Goal: Task Accomplishment & Management: Manage account settings

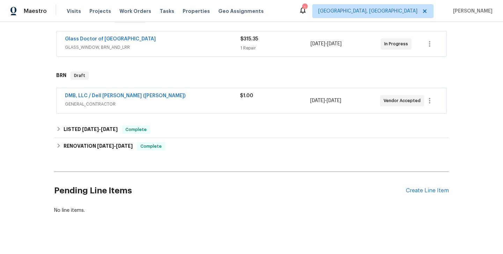
scroll to position [132, 0]
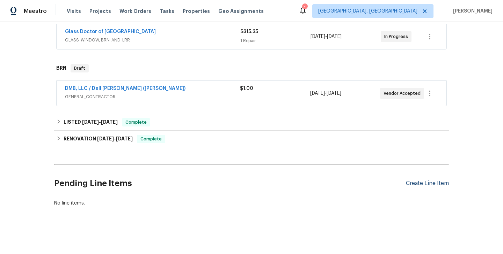
click at [425, 183] on div "Create Line Item" at bounding box center [427, 183] width 43 height 7
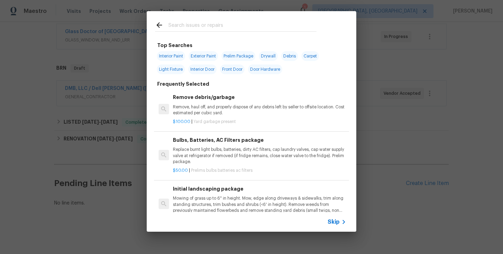
click at [335, 222] on span "Skip" at bounding box center [333, 222] width 12 height 7
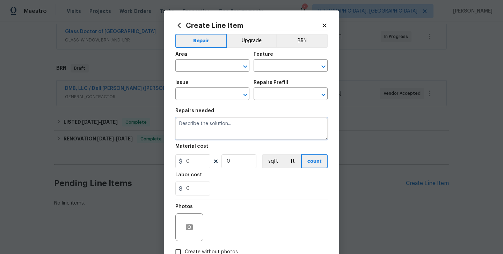
click at [203, 133] on textarea at bounding box center [251, 129] width 152 height 22
paste textarea "Pest contractor to inspect home for termites and provide clear CL100 upon compl…"
type textarea "Pest contractor to inspect home for termites and provide clear CL100 upon compl…"
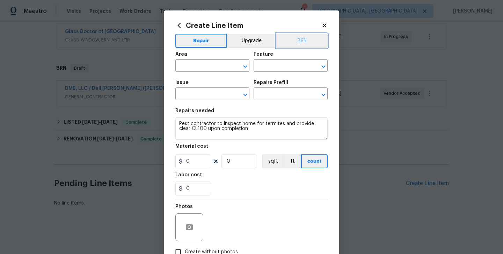
click at [307, 40] on button "BRN" at bounding box center [301, 41] width 51 height 14
click at [211, 66] on input "text" at bounding box center [202, 66] width 54 height 11
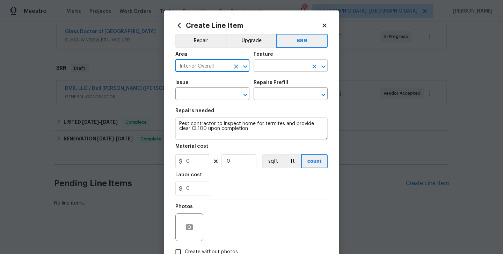
type input "Interior Overall"
click at [272, 64] on input "text" at bounding box center [280, 66] width 54 height 11
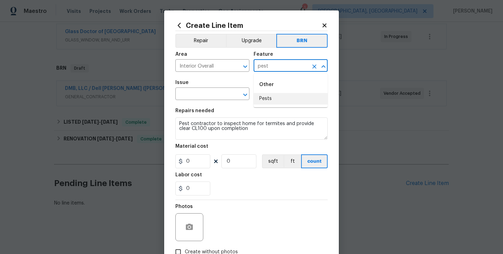
click at [271, 99] on li "Pests" at bounding box center [290, 99] width 74 height 12
type input "Pests"
click at [204, 94] on input "text" at bounding box center [202, 94] width 54 height 11
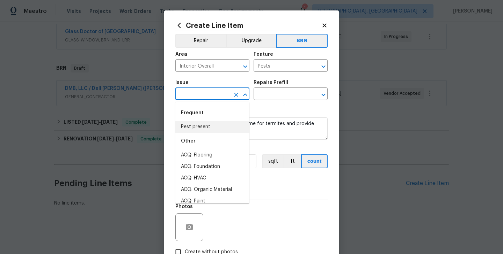
click at [202, 126] on li "Pest present" at bounding box center [212, 127] width 74 height 12
type input "Pest present"
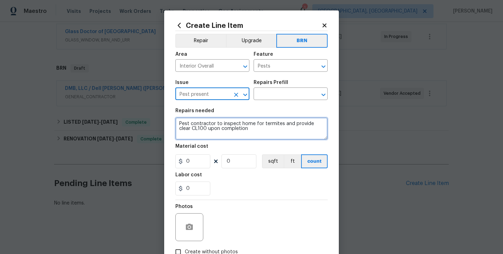
click at [227, 125] on textarea "Pest contractor to inspect home for termites and provide clear CL100 upon compl…" at bounding box center [251, 129] width 152 height 22
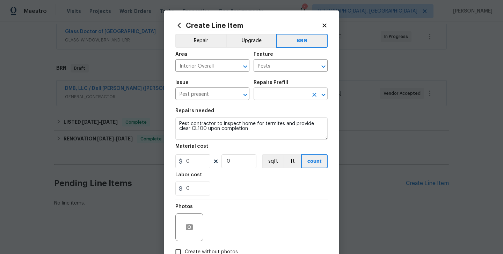
click at [269, 98] on input "text" at bounding box center [280, 94] width 54 height 11
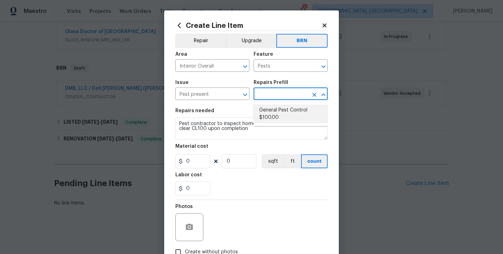
click at [280, 111] on li "General Pest Control $100.00" at bounding box center [290, 114] width 74 height 19
type input "General Pest Control $100.00"
type textarea "General pest treatment for active pest/insect infestation - non termite"
type input "100"
type input "1"
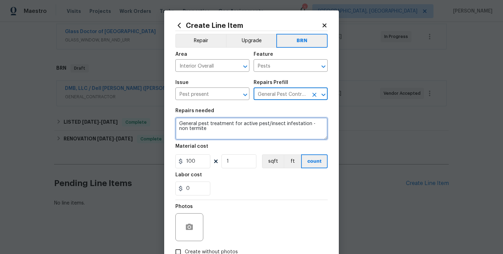
click at [216, 124] on textarea "General pest treatment for active pest/insect infestation - non termite" at bounding box center [251, 129] width 152 height 22
paste textarea "Pest contractor to inspect home for termites and provide clear CL100 upon compl…"
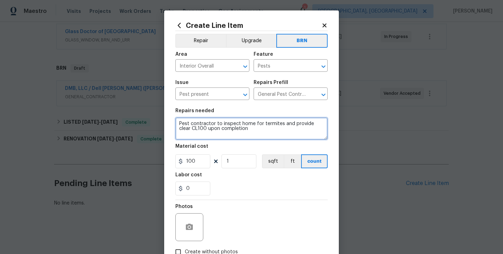
type textarea "Pest contractor to inspect home for termites and provide clear CL100 upon compl…"
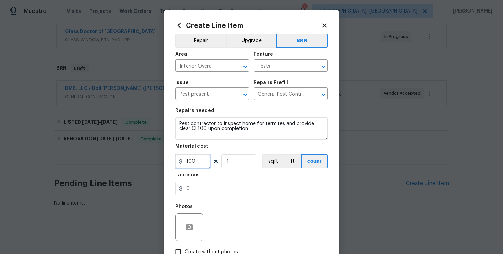
click at [194, 164] on input "100" at bounding box center [192, 162] width 35 height 14
click at [193, 190] on input "0" at bounding box center [192, 189] width 35 height 14
click at [192, 164] on input "100" at bounding box center [192, 162] width 35 height 14
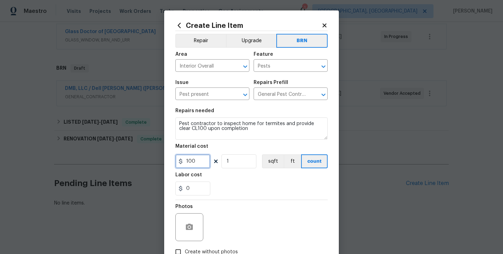
click at [192, 164] on input "100" at bounding box center [192, 162] width 35 height 14
type input "0"
click at [197, 186] on input "0" at bounding box center [192, 189] width 35 height 14
type input "150"
click at [231, 181] on div "Labor cost" at bounding box center [251, 177] width 152 height 9
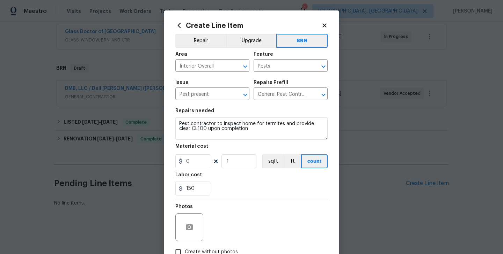
scroll to position [46, 0]
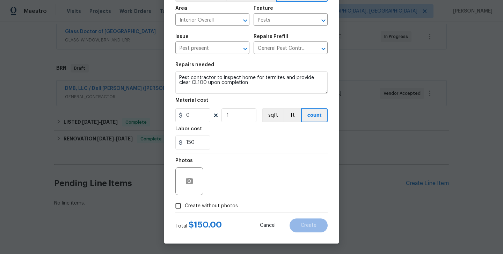
click at [209, 206] on span "Create without photos" at bounding box center [211, 206] width 53 height 7
click at [185, 206] on input "Create without photos" at bounding box center [177, 206] width 13 height 13
checkbox input "true"
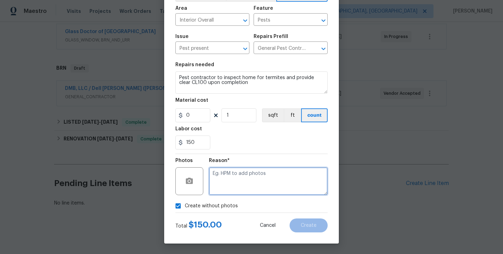
click at [258, 179] on textarea at bounding box center [268, 182] width 119 height 28
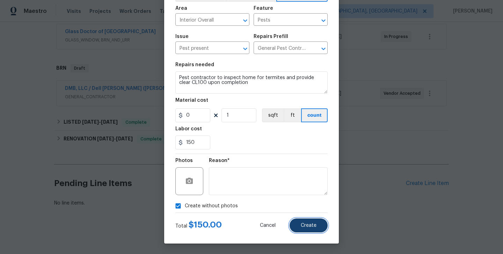
click at [298, 222] on button "Create" at bounding box center [308, 226] width 38 height 14
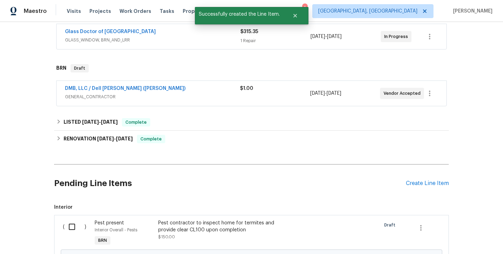
scroll to position [212, 0]
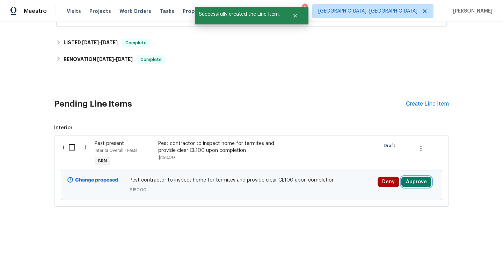
click at [408, 183] on button "Approve" at bounding box center [416, 182] width 30 height 10
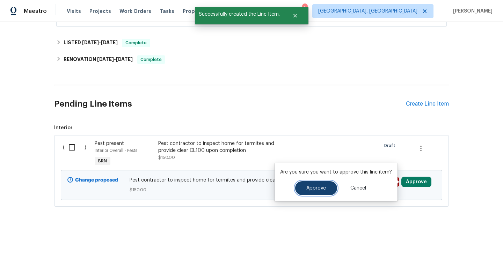
click at [321, 190] on span "Approve" at bounding box center [316, 188] width 20 height 5
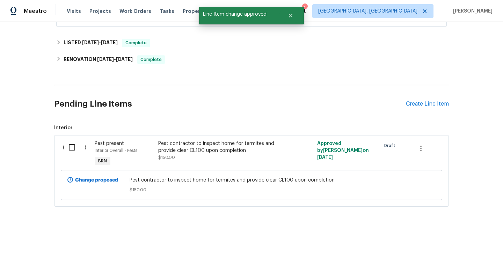
click at [70, 153] on input "checkbox" at bounding box center [75, 147] width 20 height 15
checkbox input "true"
click at [453, 239] on span "Create Work Order" at bounding box center [462, 237] width 46 height 9
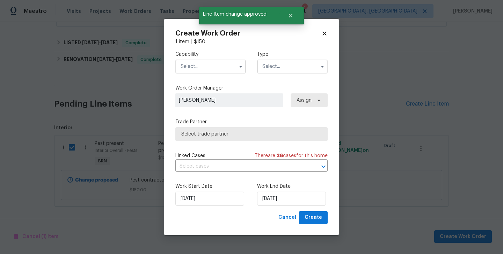
click at [301, 71] on input "text" at bounding box center [292, 67] width 71 height 14
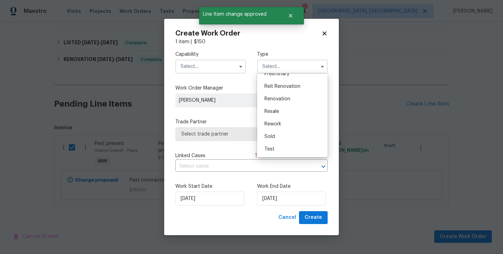
scroll to position [155, 0]
click at [291, 115] on div "Resale" at bounding box center [292, 115] width 67 height 13
type input "Resale"
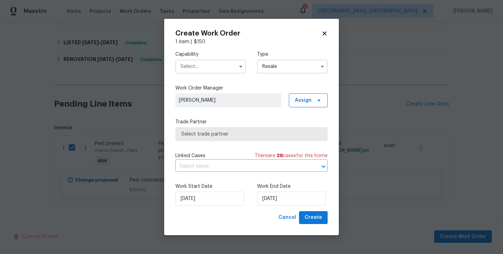
click at [216, 63] on input "text" at bounding box center [210, 67] width 71 height 14
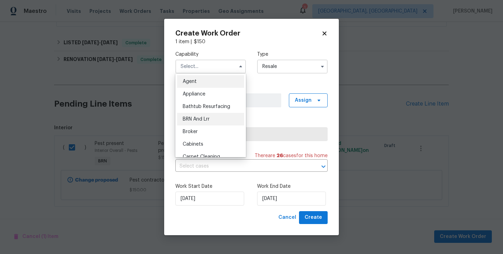
click at [209, 117] on span "BRN And Lrr" at bounding box center [196, 119] width 27 height 5
type input "BRN And Lrr"
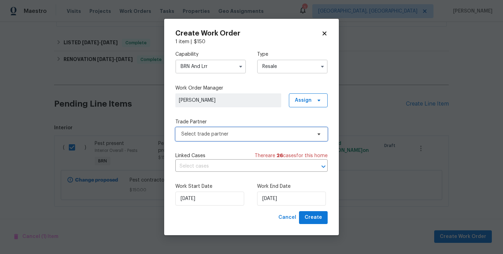
click at [239, 131] on span "Select trade partner" at bounding box center [246, 134] width 130 height 7
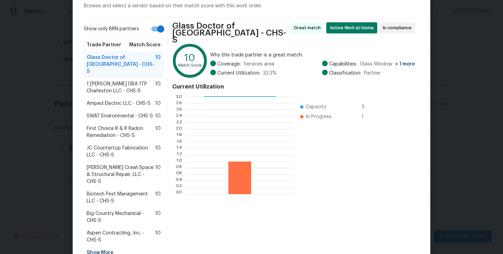
scroll to position [40, 0]
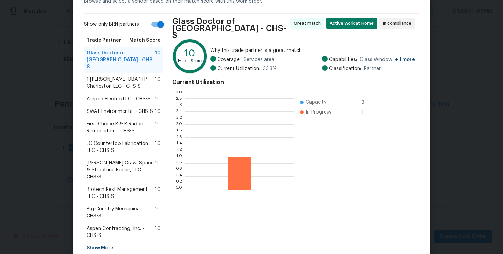
click at [112, 188] on span "Biotech Pest Management LLC - CHS-S" at bounding box center [121, 193] width 68 height 14
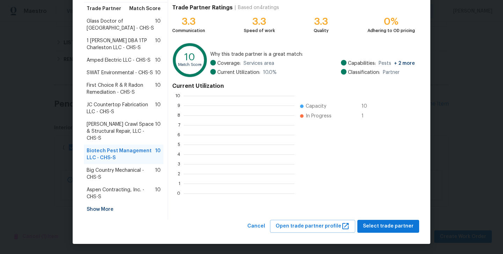
scroll to position [98, 111]
click at [385, 224] on span "Select trade partner" at bounding box center [388, 226] width 51 height 9
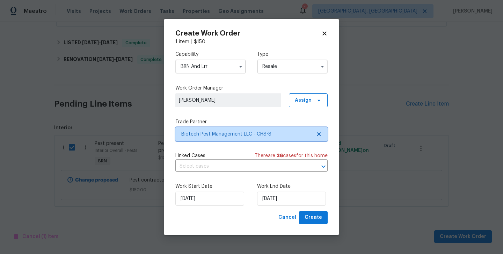
scroll to position [0, 0]
click at [249, 169] on input "text" at bounding box center [241, 166] width 133 height 11
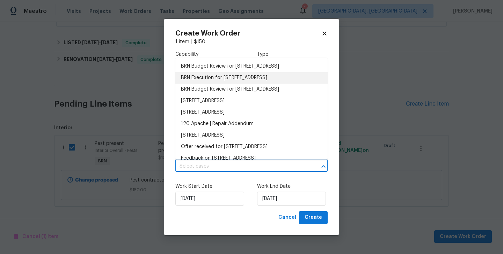
click at [217, 83] on li "BRN Execution for 120 Apache Dr, Summerville, SC 29483" at bounding box center [251, 78] width 152 height 12
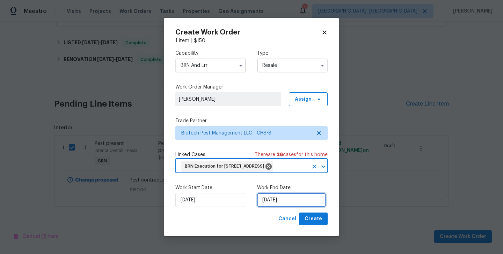
click at [271, 206] on input "9/8/2025" at bounding box center [291, 200] width 69 height 14
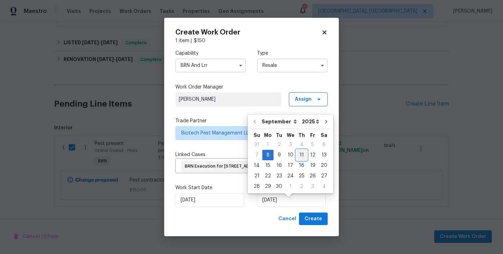
click at [299, 156] on div "11" at bounding box center [301, 155] width 11 height 10
type input "9/11/2025"
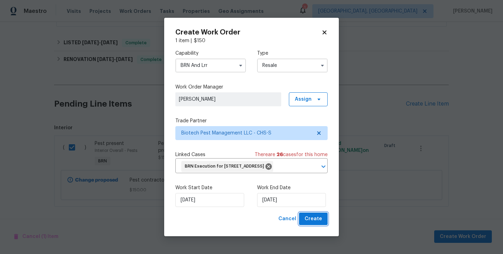
click at [316, 224] on span "Create" at bounding box center [312, 219] width 17 height 9
checkbox input "false"
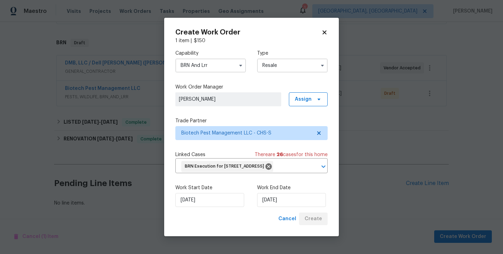
scroll to position [157, 0]
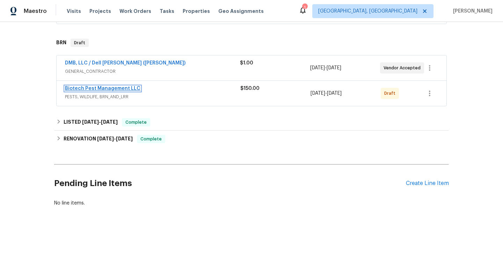
click at [102, 89] on link "Biotech Pest Management LLC" at bounding box center [102, 88] width 75 height 5
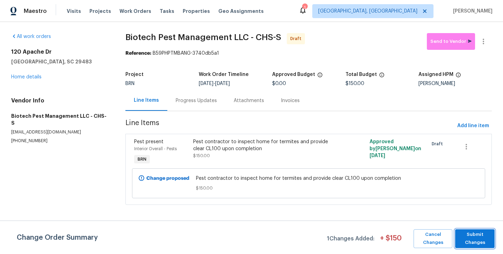
click at [475, 240] on span "Submit Changes" at bounding box center [474, 239] width 32 height 16
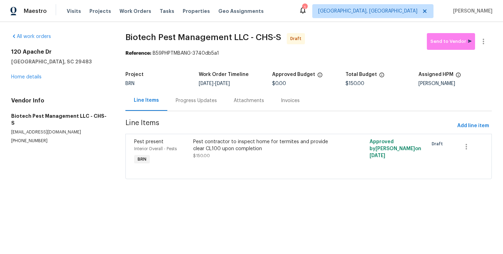
click at [192, 103] on div "Progress Updates" at bounding box center [196, 100] width 41 height 7
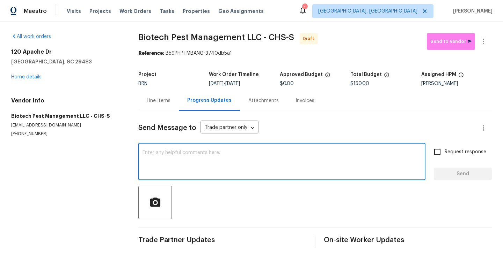
click at [182, 150] on textarea at bounding box center [281, 162] width 279 height 24
paste textarea "Hi, I'm Roushan from Opendoor. Just wanted to check if you received the WO for …"
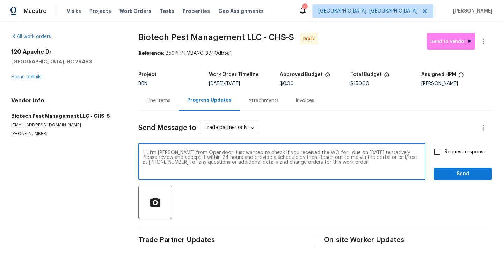
click at [327, 153] on textarea "Hi, I'm Roushan from Opendoor. Just wanted to check if you received the WO for …" at bounding box center [281, 162] width 279 height 24
paste textarea "120 Apache Dr, Summerville, SC 29483"
click at [171, 157] on textarea "Hi, I'm Roushan from Opendoor. Just wanted to check if you received the WO for …" at bounding box center [281, 162] width 279 height 24
type textarea "Hi, I'm Roushan from Opendoor. Just wanted to check if you received the WO for …"
click at [439, 155] on input "Request response" at bounding box center [437, 152] width 15 height 15
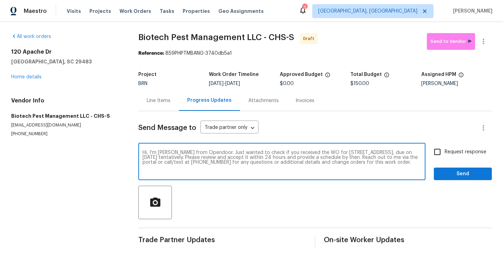
checkbox input "true"
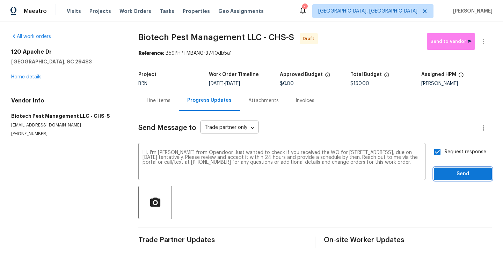
click at [468, 170] on button "Send" at bounding box center [462, 174] width 58 height 13
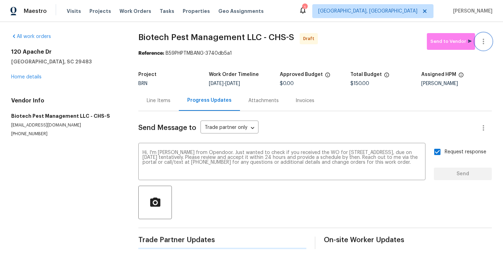
click at [484, 45] on icon "button" at bounding box center [483, 41] width 8 height 8
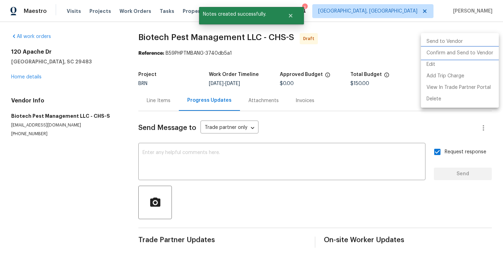
click at [474, 55] on li "Confirm and Send to Vendor" at bounding box center [460, 53] width 78 height 12
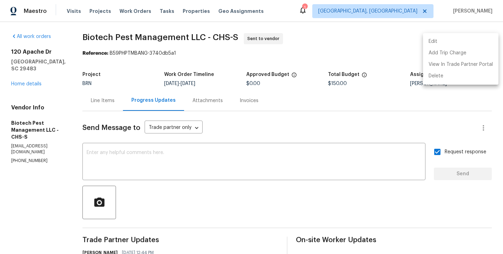
click at [93, 40] on div at bounding box center [251, 127] width 503 height 254
click at [93, 40] on div "Edit Add Trip Charge View In Trade Partner Portal Delete" at bounding box center [251, 127] width 503 height 254
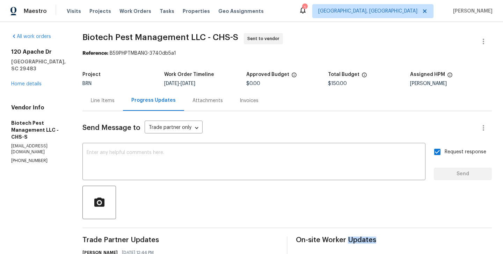
click at [93, 40] on div "Edit Add Trip Charge View In Trade Partner Portal Delete" at bounding box center [251, 127] width 503 height 254
click at [89, 36] on span "Biotech Pest Management LLC - CHS-S" at bounding box center [160, 37] width 156 height 8
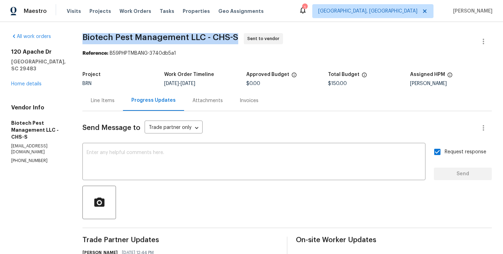
copy span "Biotech Pest Management LLC - CHS-S"
click at [34, 83] on link "Home details" at bounding box center [26, 84] width 30 height 5
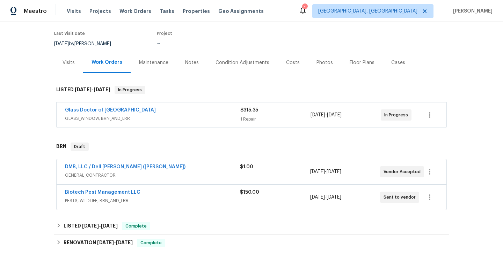
scroll to position [54, 0]
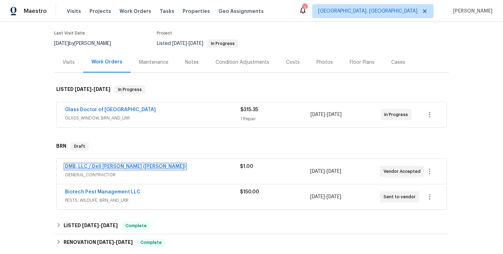
click at [109, 168] on link "DMB, LLC / Dell Bryson (Heise)" at bounding box center [125, 166] width 120 height 5
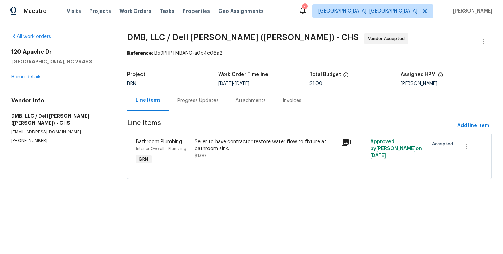
click at [185, 105] on div "Progress Updates" at bounding box center [198, 100] width 58 height 21
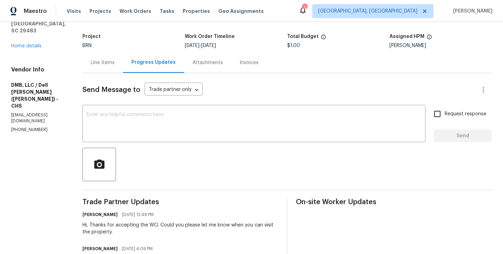
scroll to position [33, 0]
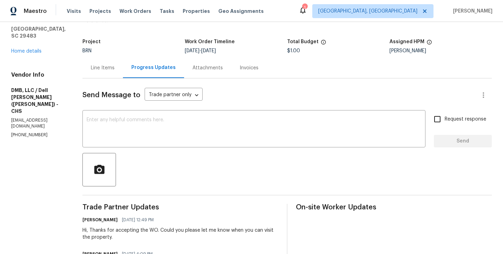
click at [99, 68] on div "Line Items" at bounding box center [103, 68] width 24 height 7
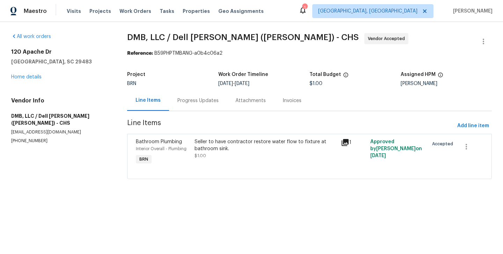
click at [190, 149] on div "Interior Overall - Plumbing" at bounding box center [163, 149] width 54 height 7
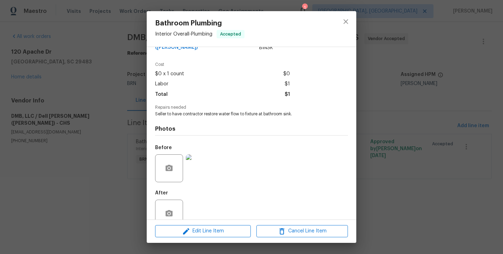
scroll to position [32, 0]
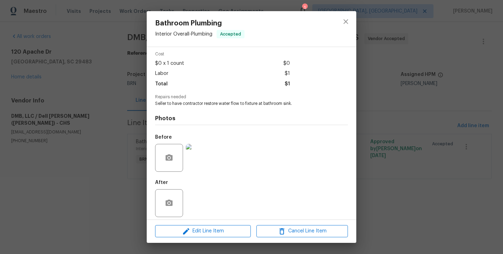
click at [200, 153] on img at bounding box center [200, 158] width 28 height 28
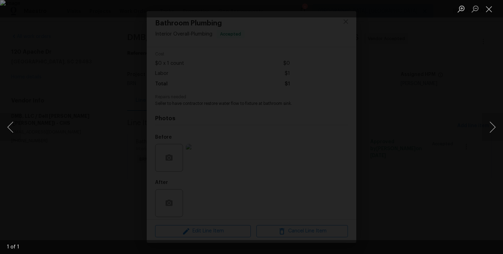
click at [51, 173] on div "Lightbox" at bounding box center [251, 127] width 503 height 254
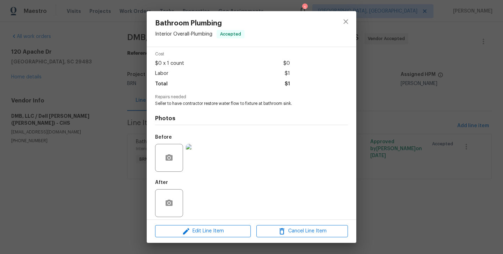
click at [72, 181] on div "Bathroom Plumbing Interior Overall - Plumbing Accepted Vendor DMB, LLC / Dell B…" at bounding box center [251, 127] width 503 height 254
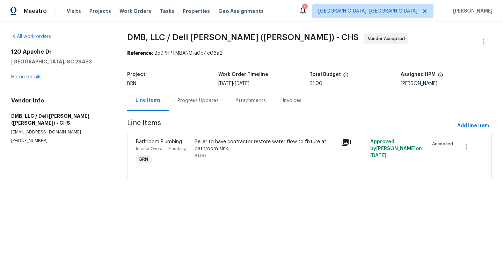
click at [191, 94] on div "Progress Updates" at bounding box center [198, 100] width 58 height 21
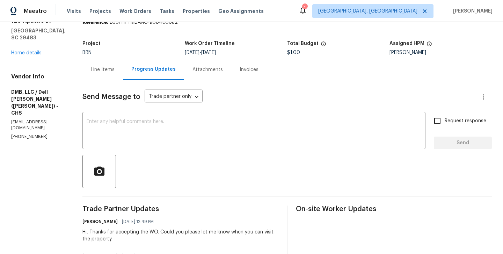
scroll to position [37, 0]
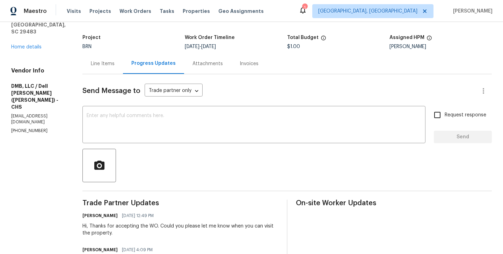
click at [31, 128] on p "(843) 991-8081" at bounding box center [38, 131] width 54 height 6
copy p "(843) 991-8081"
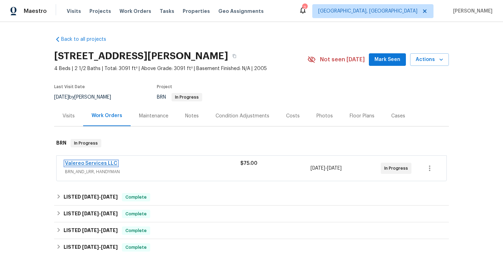
click at [100, 164] on link "Valereo Services LLC" at bounding box center [91, 163] width 52 height 5
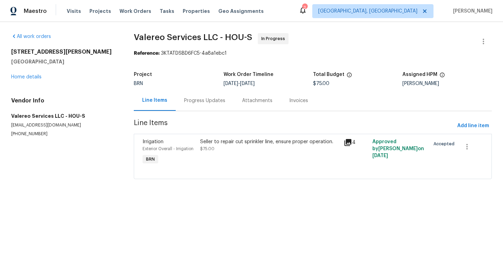
click at [198, 111] on div "Line Items Progress Updates Attachments Invoices" at bounding box center [313, 100] width 358 height 21
click at [195, 104] on div "Progress Updates" at bounding box center [204, 100] width 41 height 7
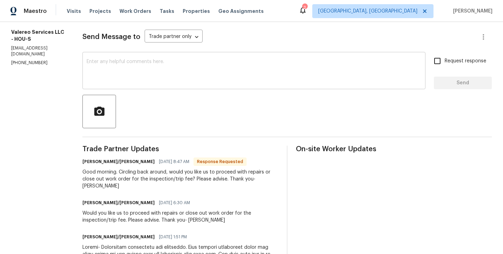
scroll to position [73, 0]
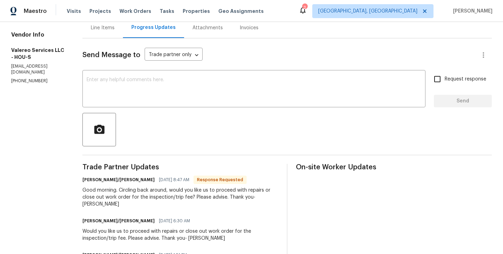
click at [122, 89] on textarea at bounding box center [254, 89] width 334 height 24
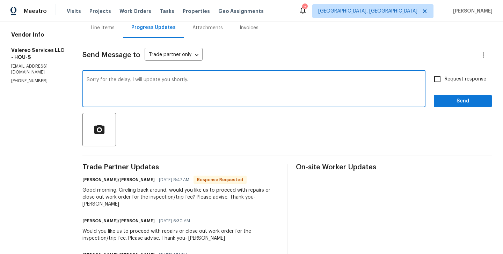
type textarea "Sorry for the delay, I will update you shortly."
click at [445, 81] on span "Request response" at bounding box center [465, 79] width 42 height 7
click at [444, 81] on input "Request response" at bounding box center [437, 79] width 15 height 15
checkbox input "true"
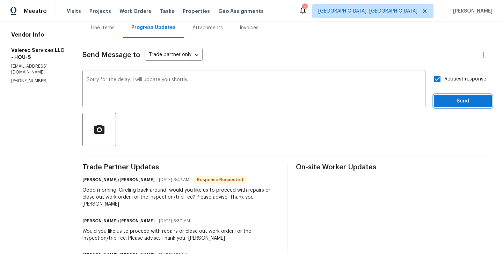
click at [463, 101] on span "Send" at bounding box center [462, 101] width 47 height 9
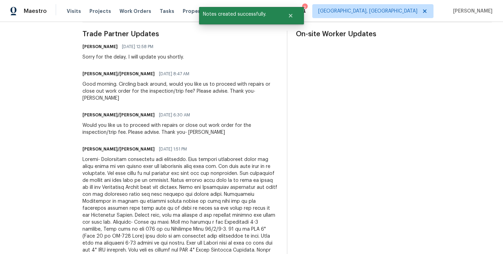
click at [138, 171] on div at bounding box center [180, 212] width 196 height 112
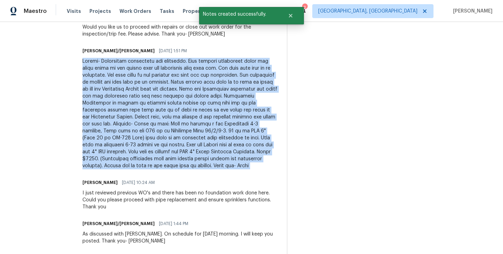
scroll to position [308, 0]
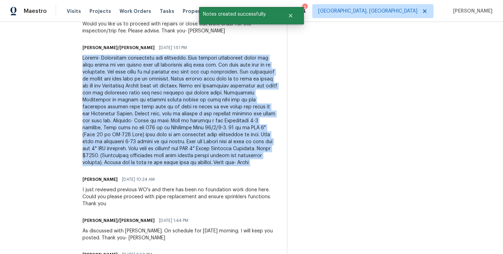
copy div "Update- Irrigation technician has inspected. Upon arrival technician found the …"
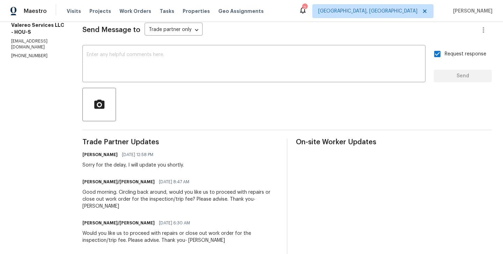
scroll to position [35, 0]
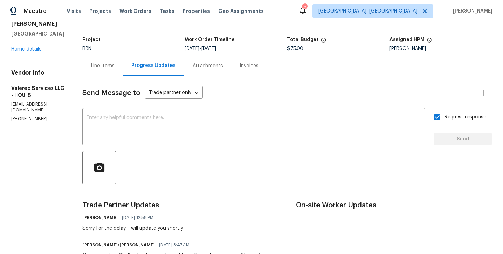
click at [92, 69] on div "Line Items" at bounding box center [102, 65] width 40 height 21
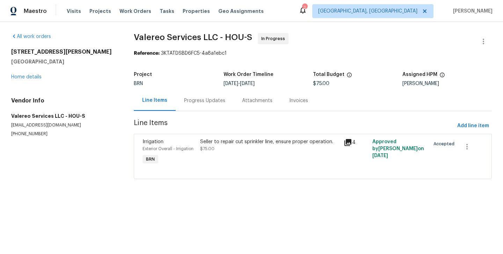
click at [188, 149] on span "Exterior Overall - Irrigation" at bounding box center [167, 149] width 51 height 4
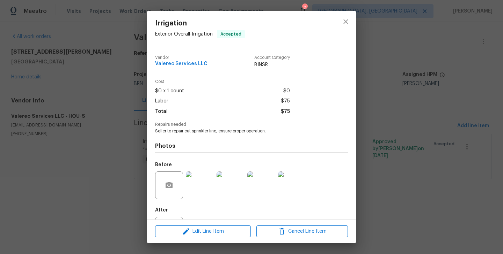
click at [179, 128] on span "Seller to repair cut sprinkler line, ensure proper operation." at bounding box center [241, 131] width 173 height 6
copy span "Seller to repair cut sprinkler line, ensure proper operation."
click at [178, 64] on span "Valereo Services LLC" at bounding box center [181, 63] width 52 height 5
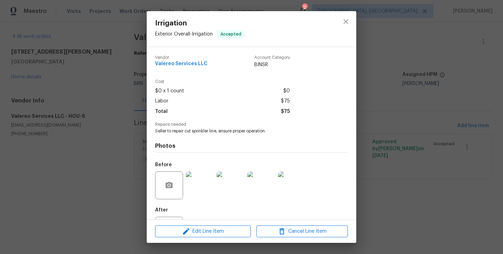
click at [178, 64] on span "Valereo Services LLC" at bounding box center [181, 63] width 52 height 5
copy span "Valereo Services LLC"
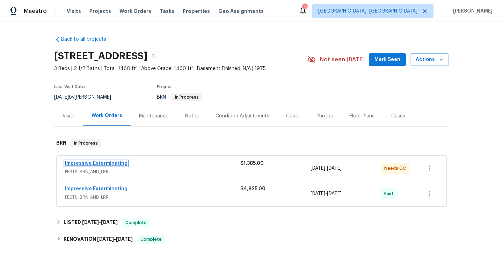
click at [102, 164] on link "Impressive Exterminating" at bounding box center [96, 163] width 62 height 5
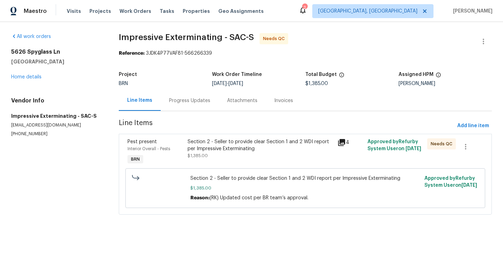
click at [175, 106] on div "Progress Updates" at bounding box center [190, 100] width 58 height 21
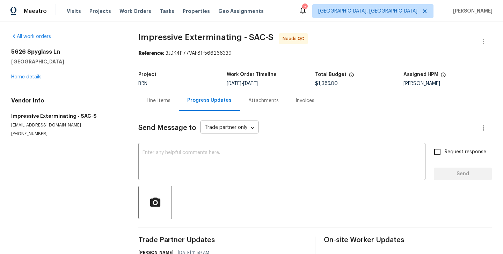
click at [166, 95] on div "Line Items" at bounding box center [158, 100] width 40 height 21
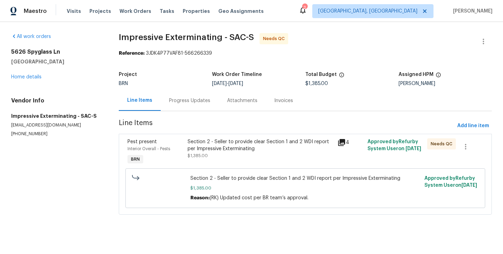
click at [189, 144] on div "Section 2 - Seller to provide clear Section 1 and 2 WDI report per Impressive E…" at bounding box center [260, 146] width 146 height 14
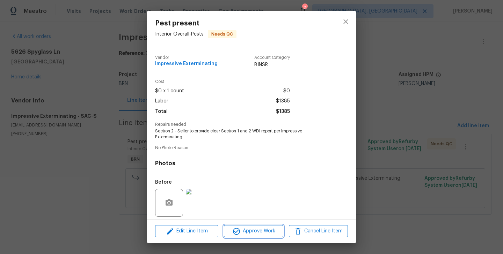
click at [268, 233] on span "Approve Work" at bounding box center [253, 231] width 55 height 9
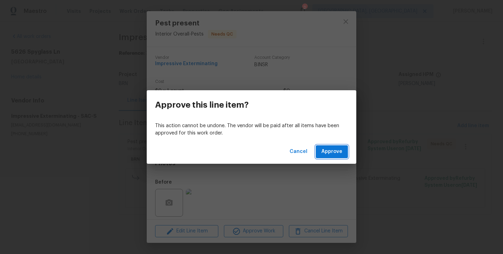
click at [333, 154] on span "Approve" at bounding box center [331, 152] width 21 height 9
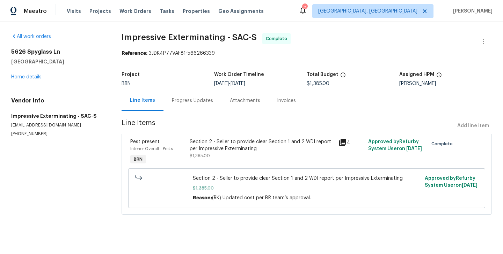
click at [175, 104] on div "Progress Updates" at bounding box center [192, 100] width 41 height 7
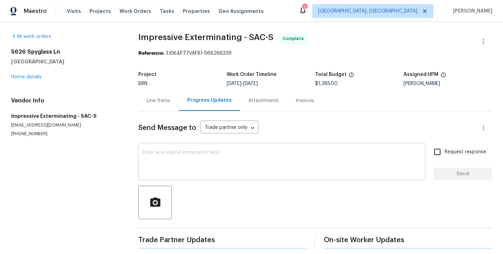
click at [185, 163] on textarea at bounding box center [281, 162] width 279 height 24
paste textarea "WO is approved. Please upload the invoice under the invoice section. Thanks!"
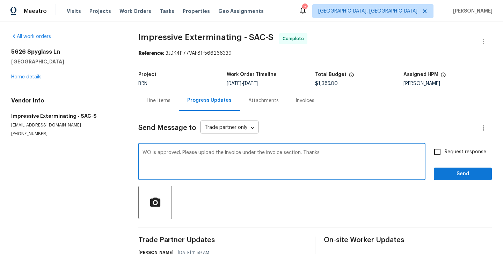
type textarea "WO is approved. Please upload the invoice under the invoice section. Thanks!"
click at [450, 154] on span "Request response" at bounding box center [465, 152] width 42 height 7
click at [444, 154] on input "Request response" at bounding box center [437, 152] width 15 height 15
checkbox input "true"
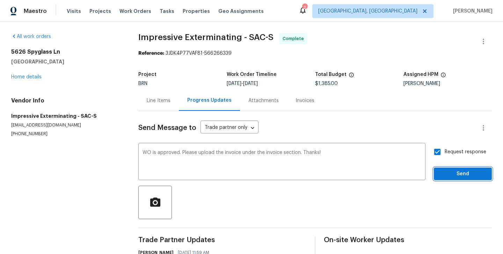
click at [470, 176] on span "Send" at bounding box center [462, 174] width 47 height 9
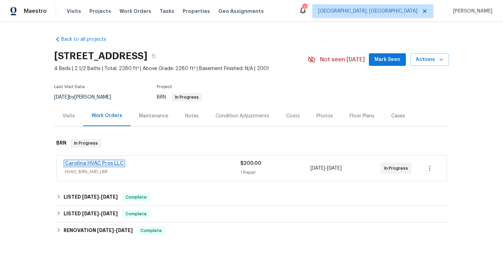
click at [95, 163] on link "Carolina HVAC Pros LLC" at bounding box center [94, 163] width 59 height 5
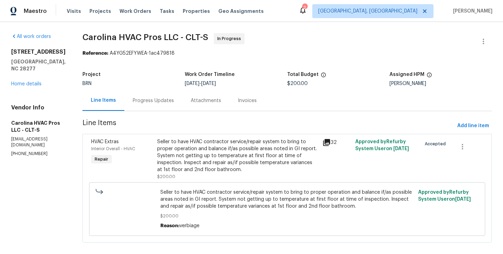
click at [167, 102] on div "Progress Updates" at bounding box center [153, 100] width 41 height 7
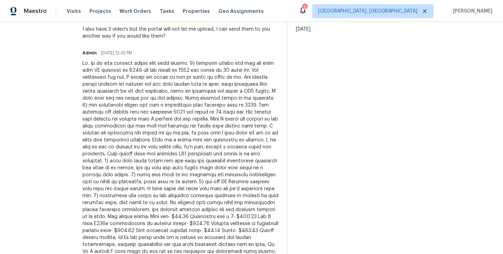
scroll to position [231, 0]
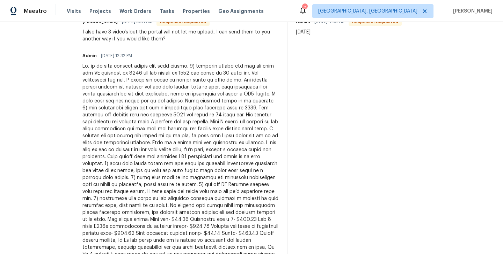
click at [184, 148] on div at bounding box center [180, 167] width 196 height 209
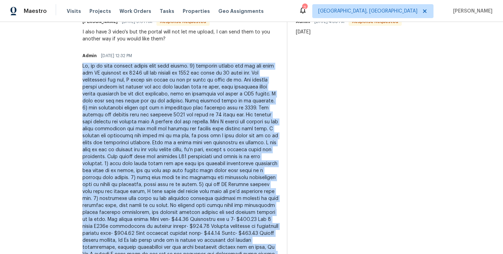
copy div "Ok, so we have several issues with each system. 1) upstairs system has had the …"
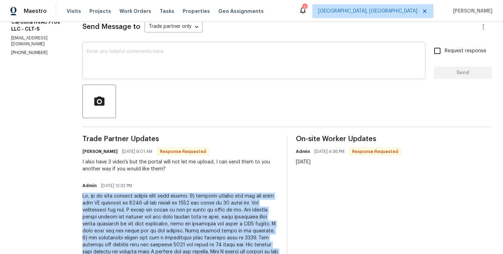
scroll to position [95, 0]
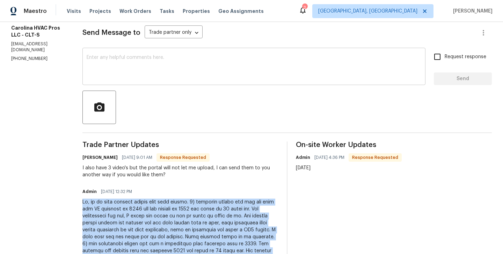
click at [171, 76] on textarea at bounding box center [254, 67] width 334 height 24
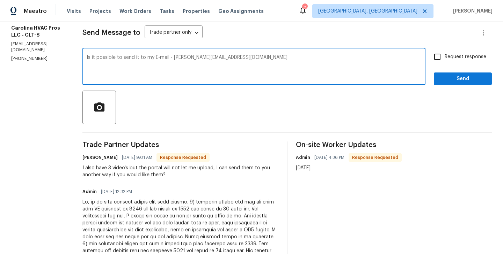
click at [169, 57] on textarea "Is it possible to send it to my E-mail - Roushan.kumar@opendoor.com" at bounding box center [254, 67] width 334 height 24
click at [180, 58] on textarea "Is it possible to send it to my E-mail - Roushan.kumar@opendoor.com" at bounding box center [254, 67] width 334 height 24
type textarea "Is it possible to send it to my E-mail - roushan.kumar@opendoor.com"
click at [430, 60] on div "Is it possible to send it to my E-mail - roushan.kumar@opendoor.com x ​ Request…" at bounding box center [286, 68] width 409 height 36
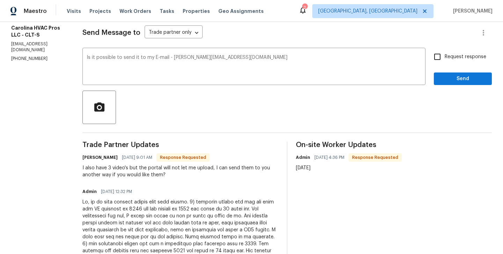
click at [437, 59] on input "Request response" at bounding box center [437, 57] width 15 height 15
checkbox input "true"
click at [460, 76] on span "Send" at bounding box center [462, 79] width 47 height 9
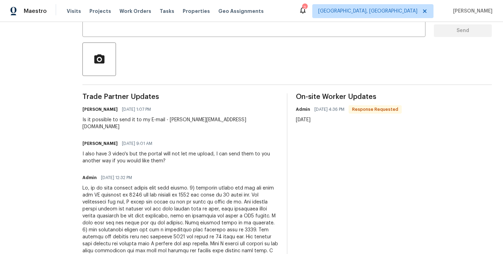
scroll to position [81, 0]
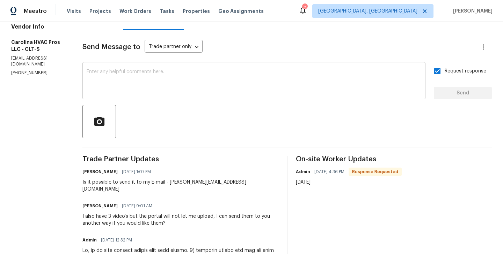
click at [137, 82] on textarea at bounding box center [254, 81] width 334 height 24
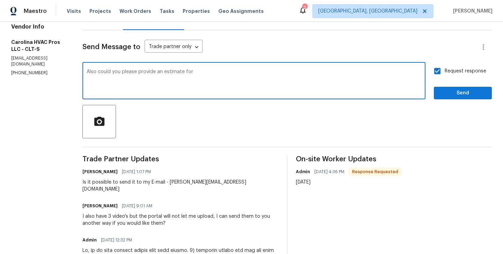
paste textarea "Replace downstairs system completely. Replace upstairs furnace."
click at [90, 79] on div "Also could you please provide an estimate for Replace downstairs system complet…" at bounding box center [253, 82] width 343 height 36
click at [91, 77] on textarea "Also could you please provide an estimate for Replace downstairs system complet…" at bounding box center [254, 81] width 334 height 24
click at [196, 71] on textarea "Also could you please provide an estimate for 1. Replace downstairs system comp…" at bounding box center [254, 81] width 334 height 24
click at [108, 81] on textarea "Also could you please provide an estimate for - 1. Replace downstairs system co…" at bounding box center [254, 81] width 334 height 24
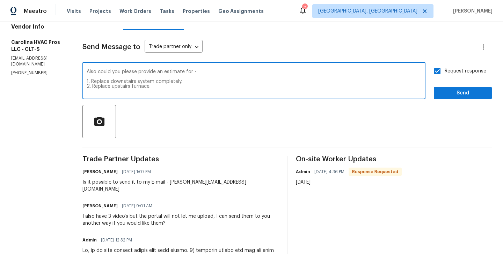
click at [108, 81] on textarea "Also could you please provide an estimate for - 1. Replace downstairs system co…" at bounding box center [254, 81] width 334 height 24
click at [191, 72] on textarea "Also could you please provide an estimate for - 1. Downstairs system completely…" at bounding box center [254, 81] width 334 height 24
click at [299, 73] on textarea "Also could you please provide an estimate for complete downstair system and ups…" at bounding box center [254, 81] width 334 height 24
type textarea "Also could you please provide an estimate for complete downstair system and ups…"
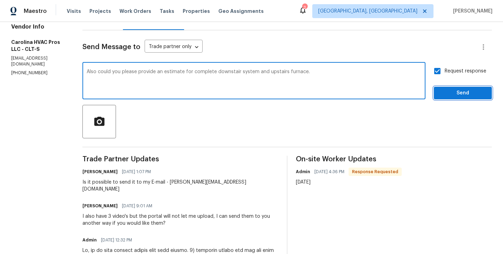
click at [460, 90] on span "Send" at bounding box center [462, 93] width 47 height 9
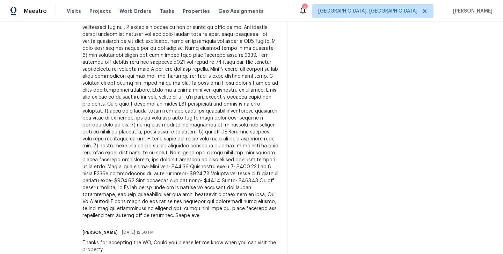
scroll to position [351, 0]
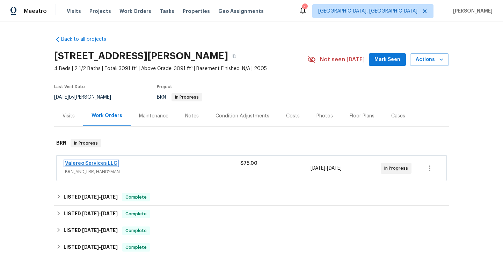
click at [96, 163] on link "Valereo Services LLC" at bounding box center [91, 163] width 52 height 5
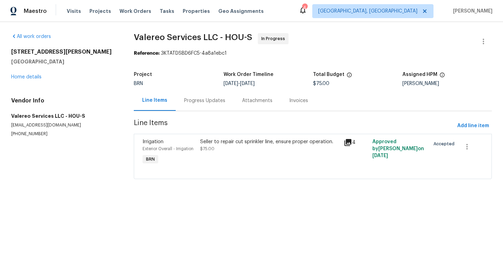
click at [188, 97] on div "Progress Updates" at bounding box center [204, 100] width 41 height 7
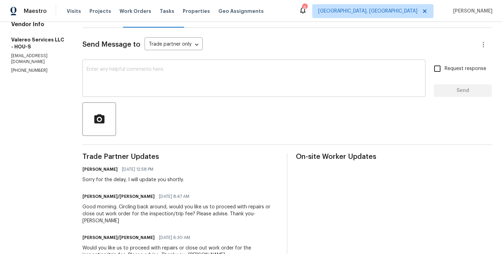
scroll to position [84, 0]
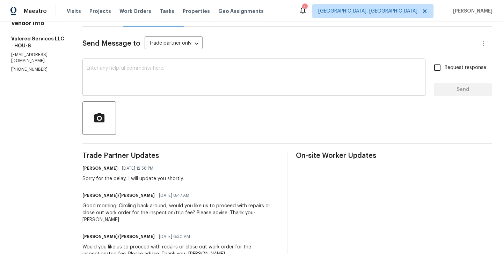
click at [140, 83] on textarea at bounding box center [254, 78] width 334 height 24
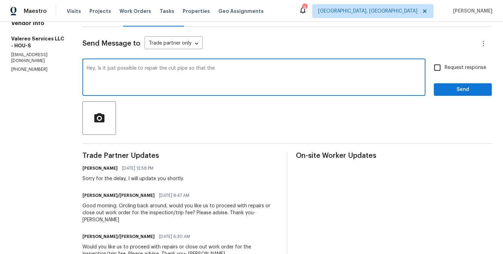
paste textarea "irrigation system is properly supplied with water and operates without any leak…"
drag, startPoint x: 91, startPoint y: 68, endPoint x: 110, endPoint y: 76, distance: 20.2
click at [110, 76] on textarea "Hey, Is it just possible to repair the cut pipe so that the irrigation system i…" at bounding box center [254, 78] width 334 height 24
paste textarea "possible to simply repair the cut pipe so that the irrigation system is properl…"
type textarea "Hey, Is it possible to simply repair the cut pipe so that the irrigation system…"
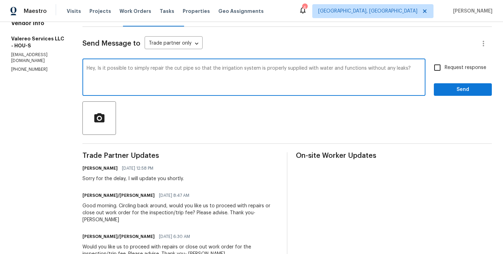
click at [446, 72] on label "Request response" at bounding box center [458, 67] width 56 height 15
click at [444, 72] on input "Request response" at bounding box center [437, 67] width 15 height 15
checkbox input "true"
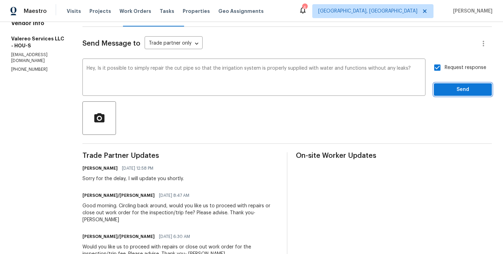
click at [464, 91] on span "Send" at bounding box center [462, 90] width 47 height 9
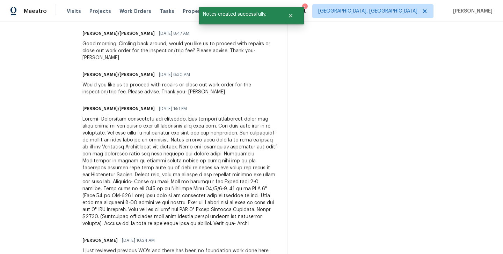
scroll to position [282, 0]
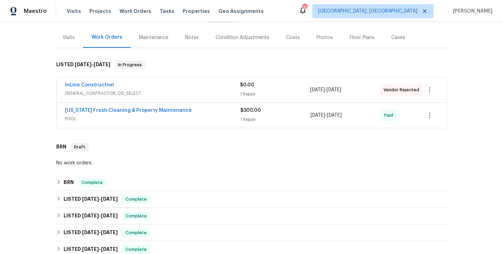
scroll to position [171, 0]
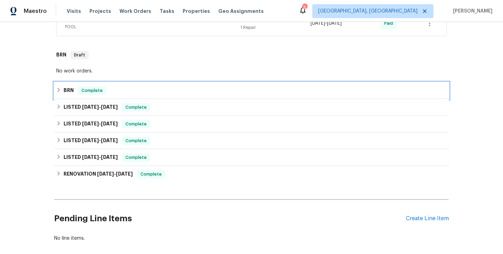
click at [141, 91] on div "BRN Complete" at bounding box center [251, 91] width 390 height 8
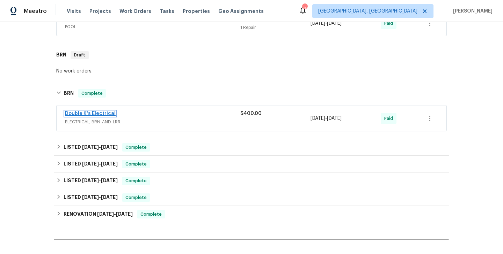
click at [101, 114] on link "Double K's Electrical" at bounding box center [90, 113] width 51 height 5
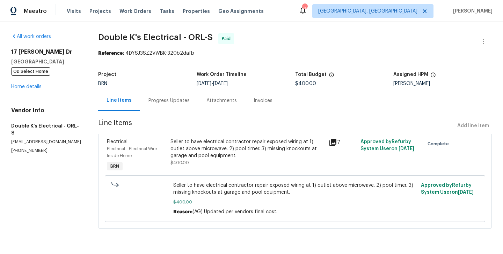
click at [151, 158] on div "Electrical - Electrical Wire Inside Home" at bounding box center [136, 153] width 59 height 14
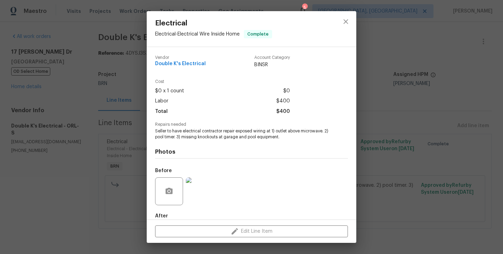
scroll to position [38, 0]
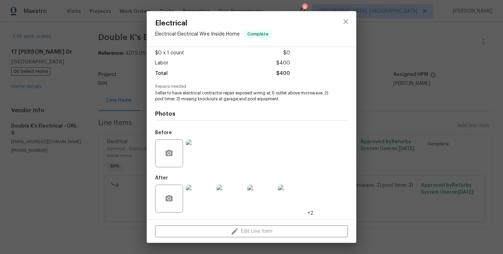
click at [206, 162] on img at bounding box center [200, 154] width 28 height 28
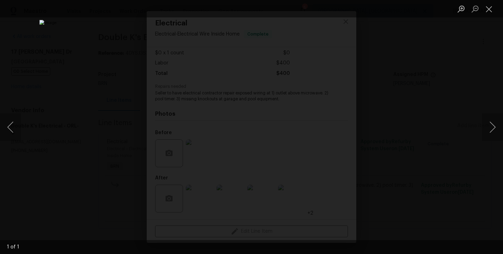
click at [69, 136] on div "Lightbox" at bounding box center [251, 127] width 503 height 254
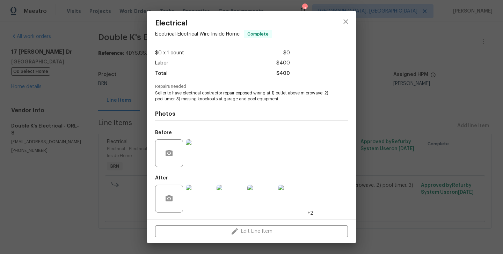
click at [202, 154] on img at bounding box center [200, 154] width 28 height 28
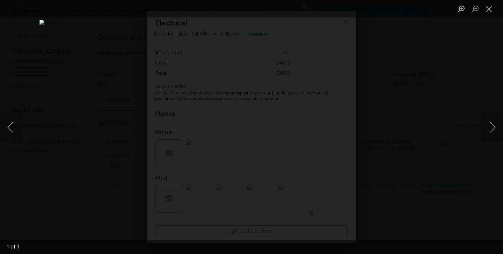
click at [63, 140] on div "Lightbox" at bounding box center [251, 127] width 503 height 254
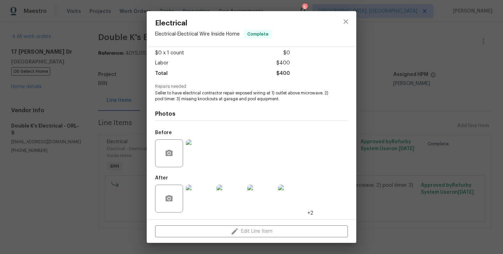
click at [206, 204] on img at bounding box center [200, 199] width 28 height 28
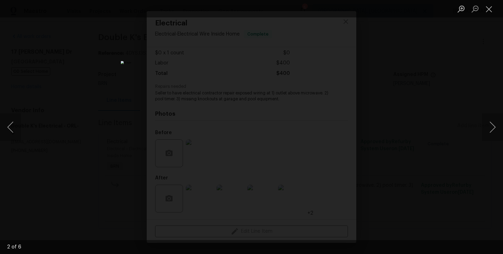
click at [95, 124] on div "Lightbox" at bounding box center [251, 127] width 503 height 254
click at [120, 145] on div "Lightbox" at bounding box center [251, 127] width 503 height 254
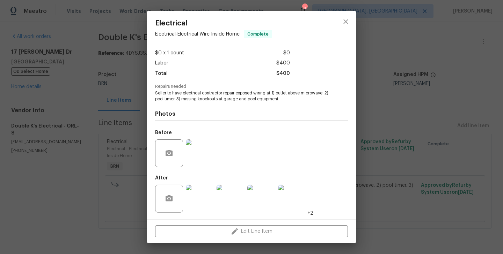
click at [192, 147] on img at bounding box center [200, 154] width 28 height 28
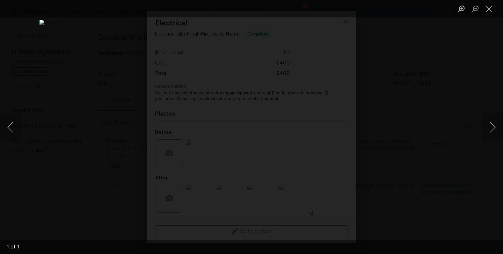
click at [73, 148] on div "Lightbox" at bounding box center [251, 127] width 503 height 254
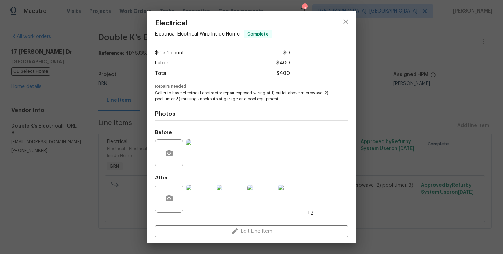
click at [81, 119] on div "Electrical Electrical - Electrical Wire Inside Home Complete Vendor Double K's …" at bounding box center [251, 127] width 503 height 254
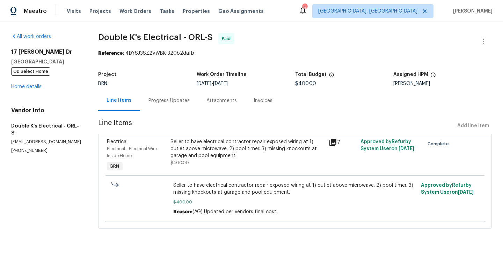
click at [169, 155] on div "Seller to have electrical contractor repair exposed wiring at 1) outlet above m…" at bounding box center [247, 155] width 158 height 39
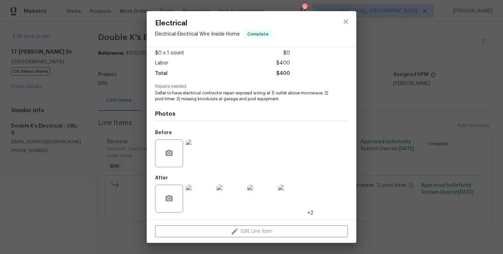
click at [198, 195] on img at bounding box center [200, 199] width 28 height 28
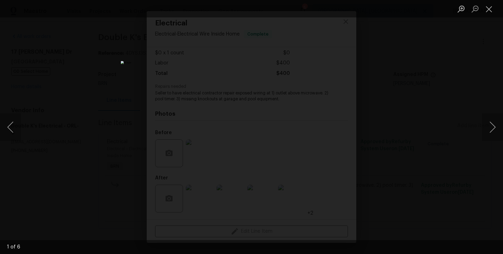
click at [25, 126] on div "Lightbox" at bounding box center [251, 127] width 503 height 254
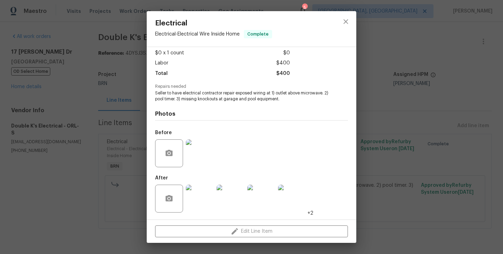
click at [80, 113] on div "Electrical Electrical - Electrical Wire Inside Home Complete Vendor Double K's …" at bounding box center [251, 127] width 503 height 254
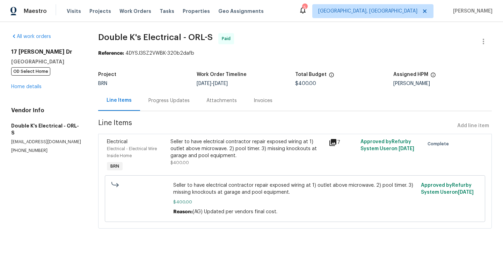
click at [168, 101] on div "Progress Updates" at bounding box center [168, 100] width 41 height 7
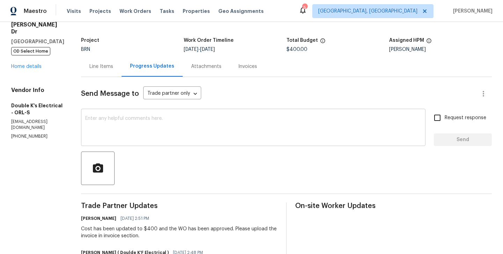
scroll to position [30, 0]
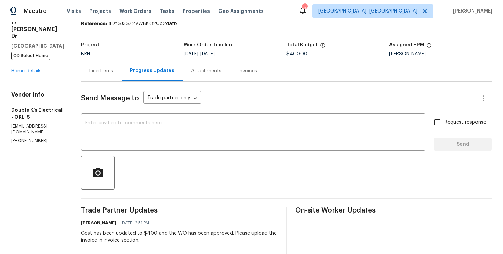
click at [102, 71] on div "Line Items" at bounding box center [101, 71] width 24 height 7
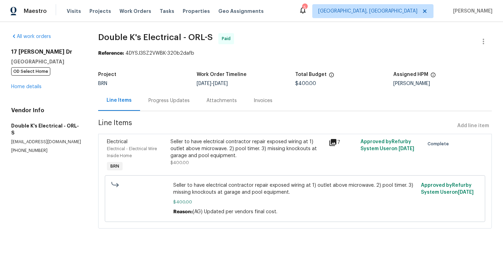
click at [160, 152] on div "Electrical - Electrical Wire Inside Home" at bounding box center [136, 153] width 59 height 14
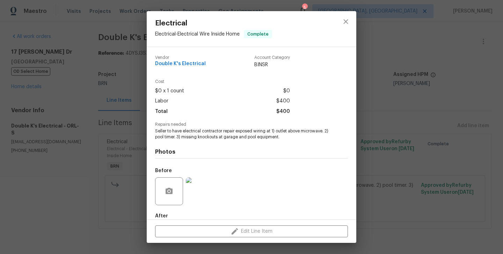
scroll to position [38, 0]
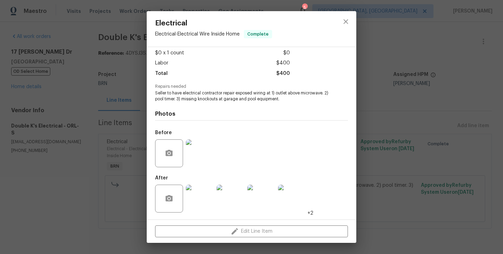
click at [112, 134] on div "Electrical Electrical - Electrical Wire Inside Home Complete Vendor Double K's …" at bounding box center [251, 127] width 503 height 254
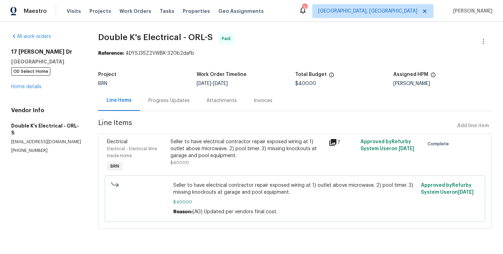
click at [165, 98] on div "Progress Updates" at bounding box center [168, 100] width 41 height 7
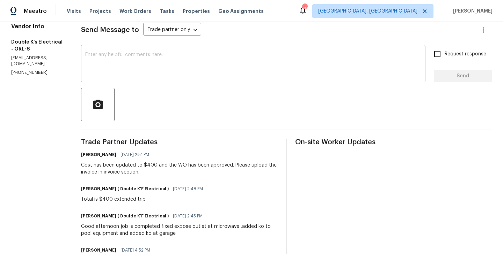
scroll to position [105, 0]
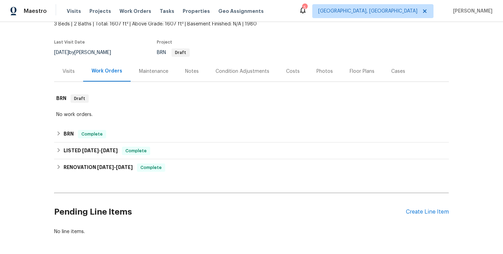
scroll to position [45, 0]
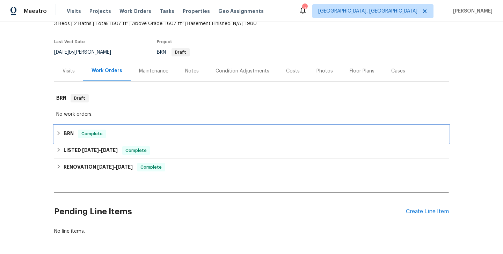
click at [125, 141] on div "BRN Complete" at bounding box center [251, 134] width 394 height 17
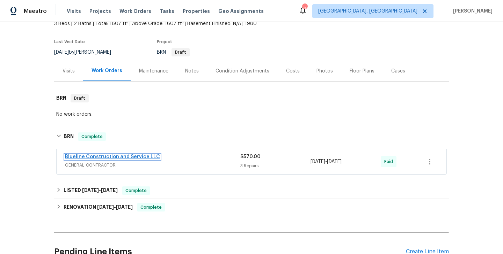
click at [126, 155] on link "Blueline Construction and Service LLC" at bounding box center [112, 157] width 95 height 5
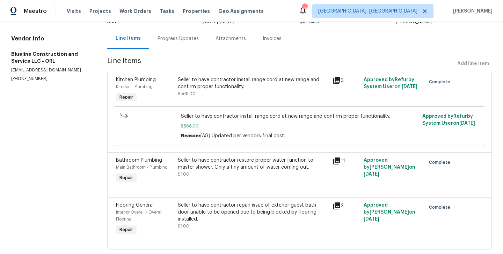
scroll to position [42, 0]
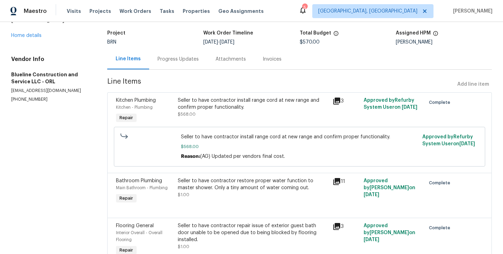
click at [177, 105] on div "Seller to have contractor install range cord at new range and confirm proper fu…" at bounding box center [253, 111] width 155 height 32
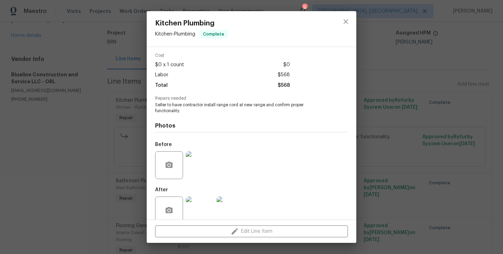
scroll to position [38, 0]
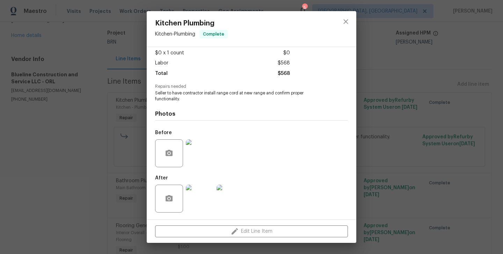
click at [214, 157] on div at bounding box center [199, 153] width 31 height 36
click at [195, 157] on img at bounding box center [200, 154] width 28 height 28
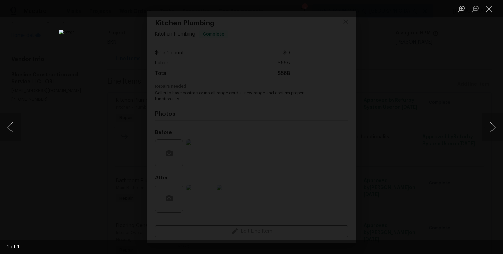
click at [87, 120] on div "Lightbox" at bounding box center [251, 127] width 503 height 254
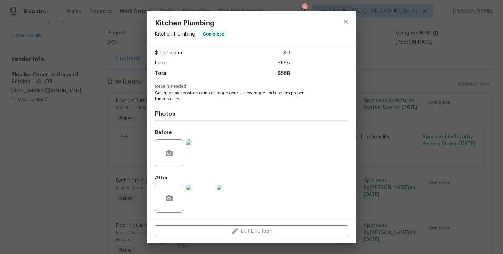
click at [202, 199] on img at bounding box center [200, 199] width 28 height 28
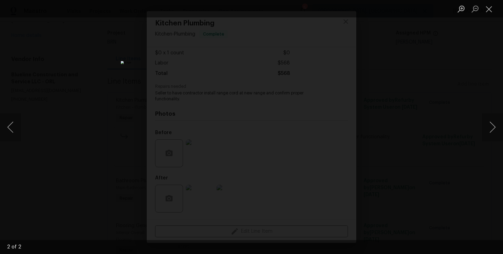
click at [66, 118] on div "Lightbox" at bounding box center [251, 127] width 503 height 254
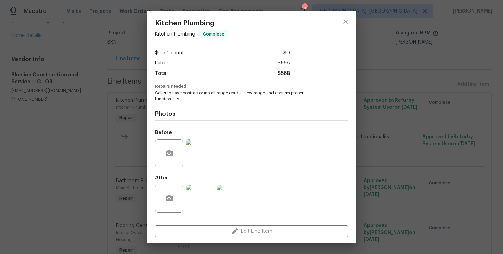
click at [61, 132] on div "Kitchen Plumbing Kitchen - Plumbing Complete Vendor Blueline Construction and S…" at bounding box center [251, 127] width 503 height 254
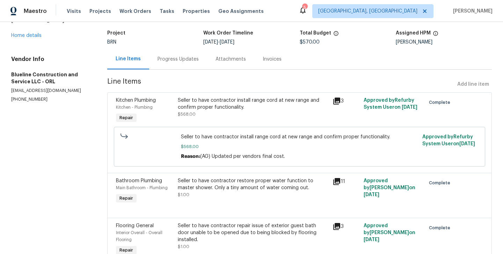
scroll to position [78, 0]
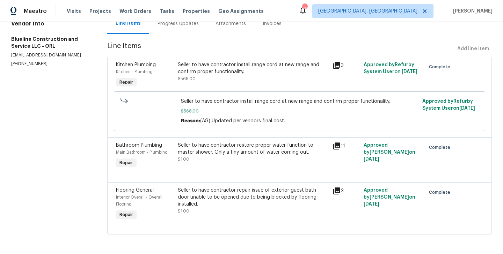
click at [168, 151] on span "Main Bathroom - Plumbing" at bounding box center [142, 152] width 52 height 4
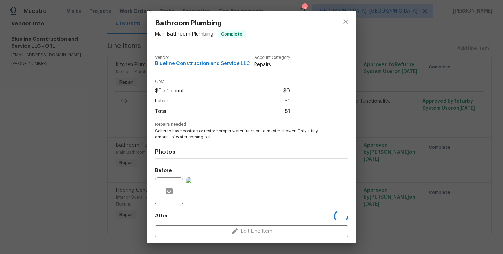
scroll to position [38, 0]
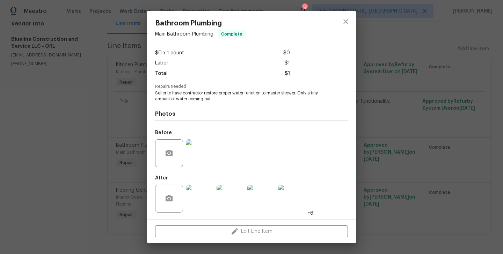
click at [198, 151] on img at bounding box center [200, 154] width 28 height 28
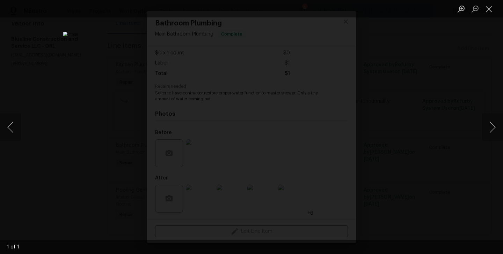
click at [91, 126] on div "Lightbox" at bounding box center [251, 127] width 503 height 254
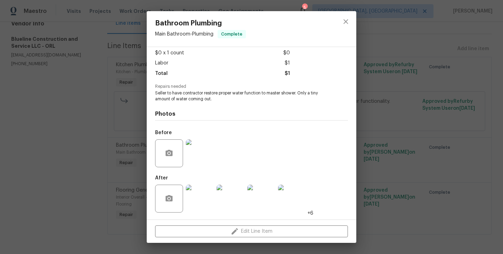
click at [194, 194] on img at bounding box center [200, 199] width 28 height 28
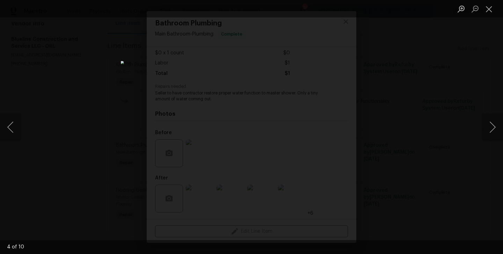
click at [104, 103] on div "Lightbox" at bounding box center [251, 127] width 503 height 254
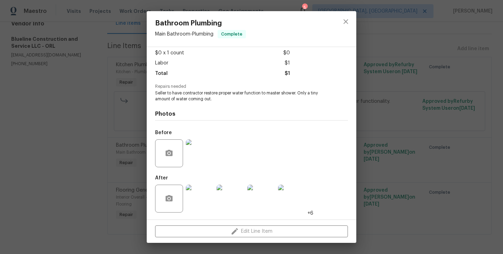
click at [111, 124] on div "Bathroom Plumbing Main Bathroom - Plumbing Complete Vendor Blueline Constructio…" at bounding box center [251, 127] width 503 height 254
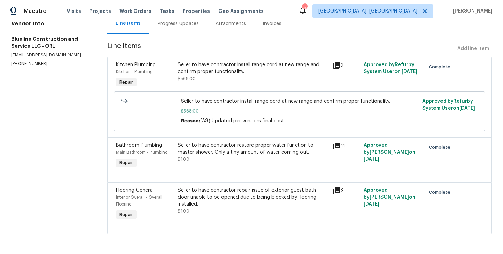
click at [173, 198] on div "Interior Overall - Overall Flooring" at bounding box center [145, 201] width 58 height 14
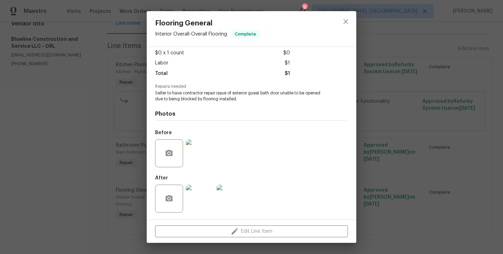
click at [202, 146] on img at bounding box center [200, 154] width 28 height 28
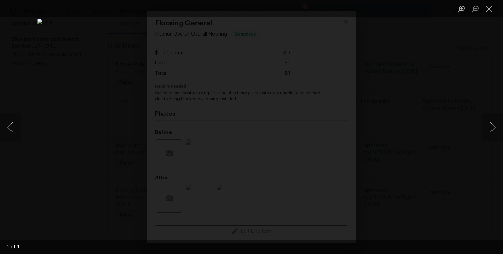
click at [73, 141] on div "Lightbox" at bounding box center [251, 127] width 503 height 254
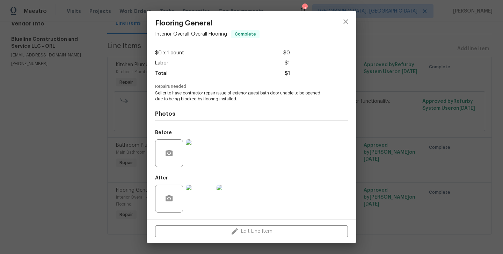
click at [192, 198] on img at bounding box center [200, 199] width 28 height 28
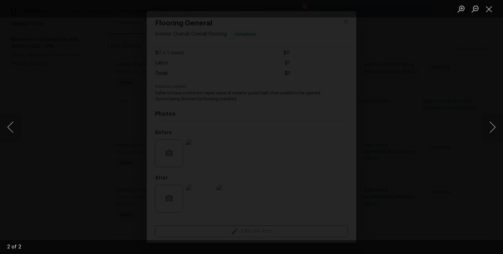
click at [126, 144] on img "Lightbox" at bounding box center [227, 67] width 528 height 267
click at [78, 134] on div "Lightbox" at bounding box center [251, 127] width 503 height 254
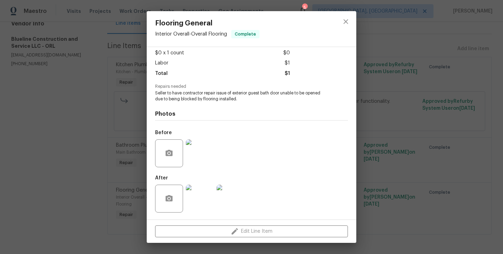
click at [115, 133] on div "Flooring General Interior Overall - Overall Flooring Complete Vendor Blueline C…" at bounding box center [251, 127] width 503 height 254
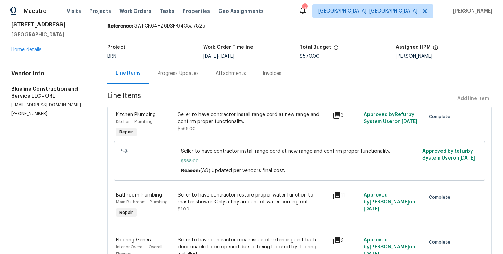
click at [178, 77] on div "Progress Updates" at bounding box center [178, 73] width 58 height 21
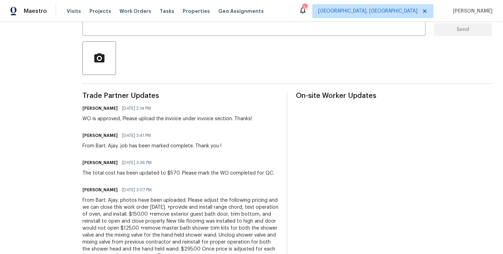
scroll to position [142, 0]
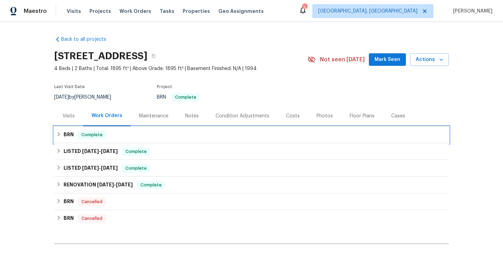
click at [142, 137] on div "BRN Complete" at bounding box center [251, 135] width 390 height 8
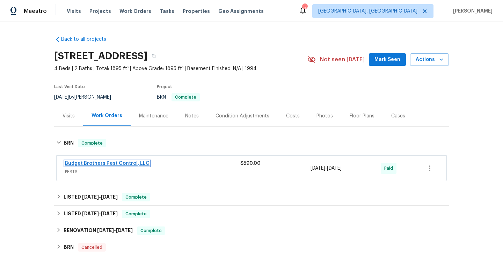
click at [105, 164] on link "Budget Brothers Pest Control, LLC" at bounding box center [107, 163] width 84 height 5
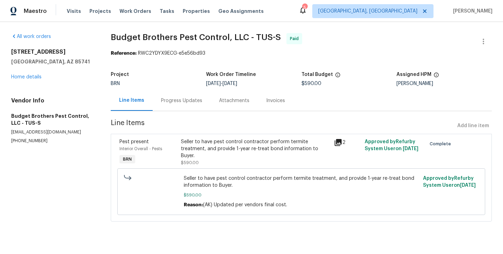
click at [183, 107] on div "Progress Updates" at bounding box center [182, 100] width 58 height 21
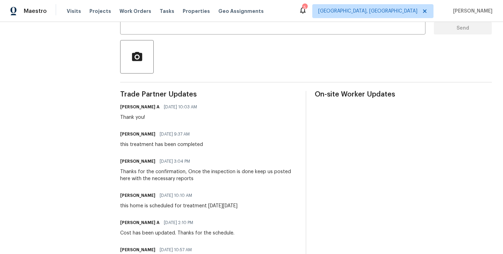
scroll to position [144, 0]
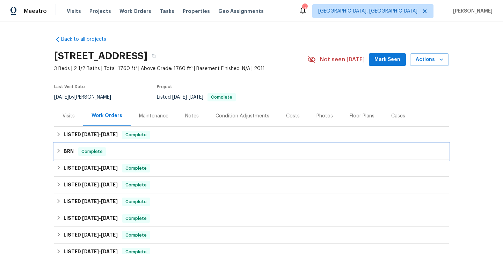
click at [143, 147] on div "BRN Complete" at bounding box center [251, 151] width 394 height 17
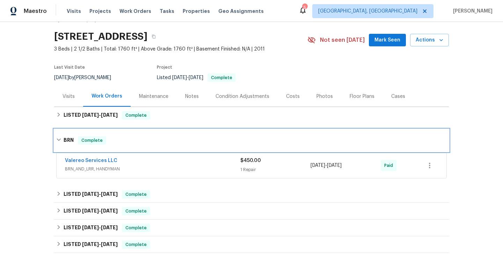
scroll to position [48, 0]
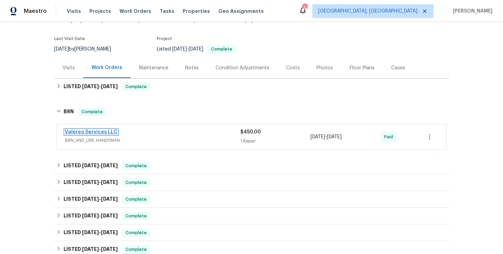
click at [99, 131] on link "Valereo Services LLC" at bounding box center [91, 132] width 52 height 5
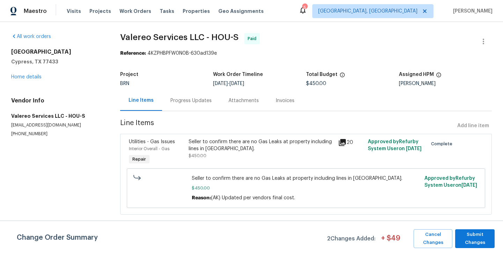
click at [192, 94] on div "Progress Updates" at bounding box center [191, 100] width 58 height 21
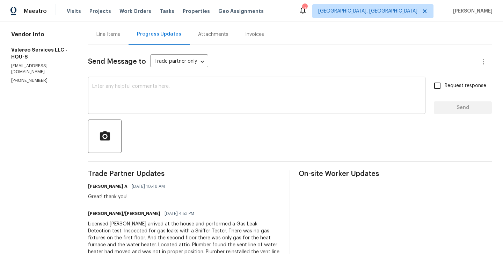
scroll to position [39, 0]
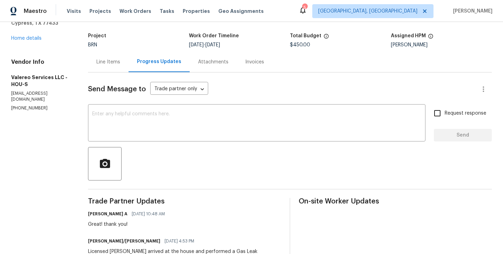
click at [97, 63] on div "Line Items" at bounding box center [108, 62] width 24 height 7
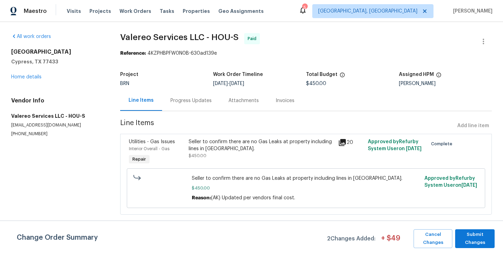
click at [180, 146] on div "Interior Overall - Gas" at bounding box center [156, 149] width 55 height 7
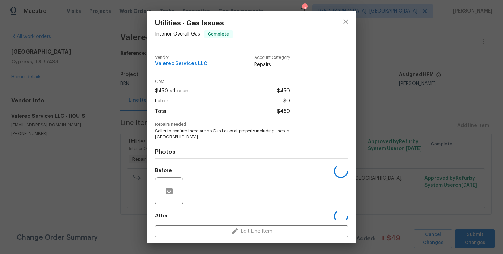
scroll to position [32, 0]
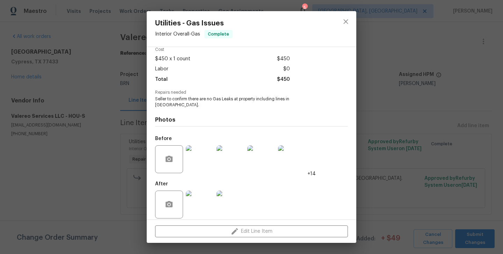
click at [132, 154] on div "Utilities - Gas Issues Interior Overall - Gas Complete Vendor Valereo Services …" at bounding box center [251, 127] width 503 height 254
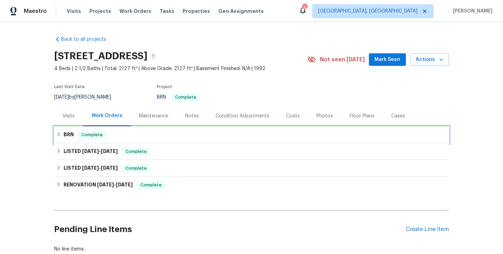
click at [148, 135] on div "BRN Complete" at bounding box center [251, 135] width 390 height 8
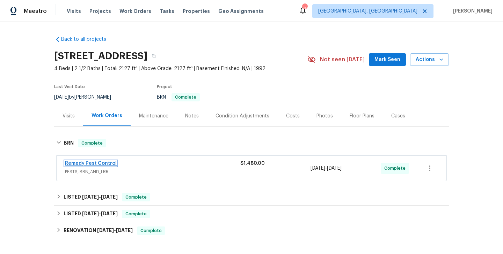
click at [92, 164] on link "Remedy Pest Control" at bounding box center [91, 163] width 52 height 5
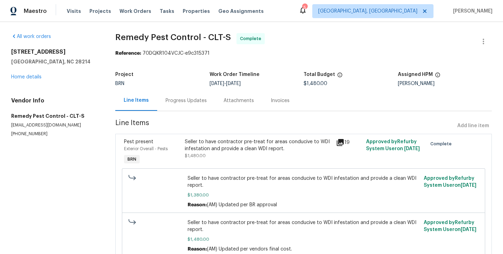
click at [184, 152] on div "Seller to have contractor pre-treat for areas conducive to WDI infestation and …" at bounding box center [258, 152] width 151 height 32
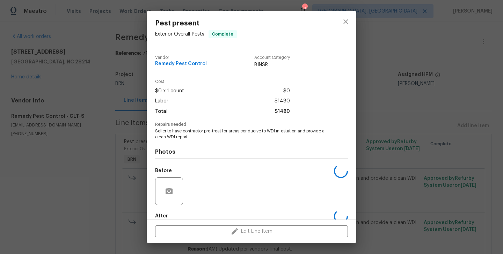
scroll to position [38, 0]
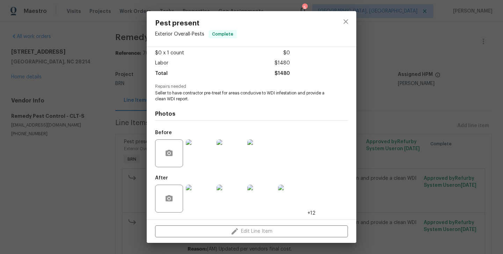
click at [76, 145] on div "Pest present Exterior Overall - Pests Complete Vendor Remedy Pest Control Accou…" at bounding box center [251, 127] width 503 height 254
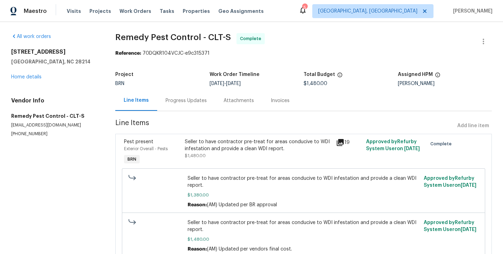
click at [178, 145] on div "Pest present" at bounding box center [152, 142] width 56 height 7
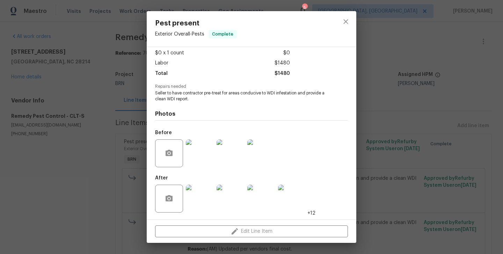
click at [128, 170] on div "Pest present Exterior Overall - Pests Complete Vendor Remedy Pest Control Accou…" at bounding box center [251, 127] width 503 height 254
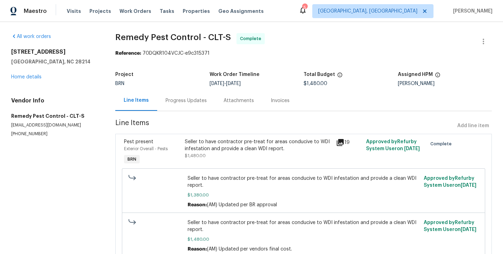
click at [199, 104] on div "Progress Updates" at bounding box center [185, 100] width 41 height 7
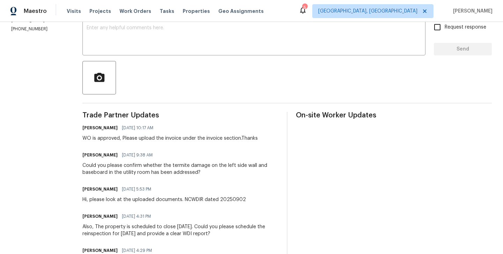
scroll to position [127, 0]
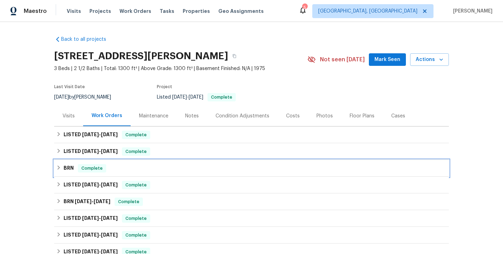
click at [140, 166] on div "BRN Complete" at bounding box center [251, 168] width 390 height 8
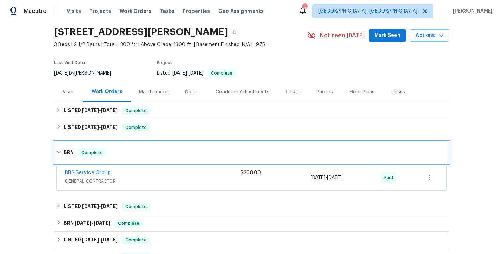
scroll to position [34, 0]
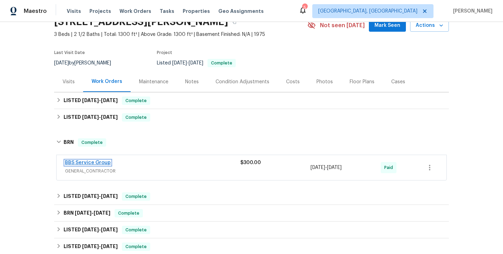
click at [98, 163] on link "BBS Service Group" at bounding box center [88, 163] width 46 height 5
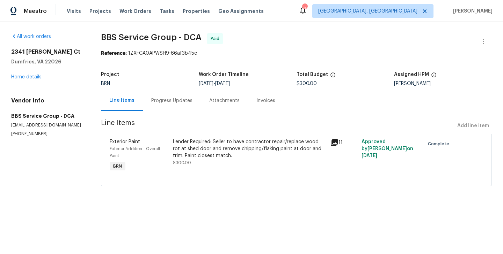
click at [176, 158] on div "Lender Required: Seller to have contractor repair/replace wood rot at shed door…" at bounding box center [249, 149] width 153 height 21
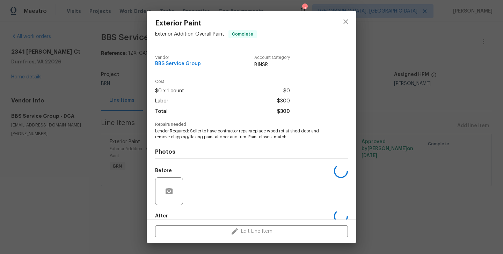
scroll to position [38, 0]
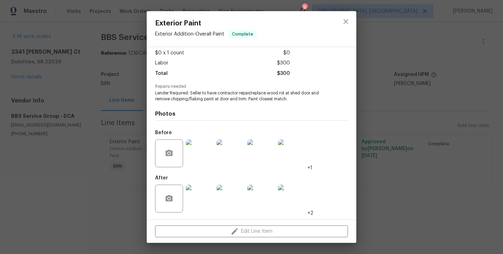
click at [204, 198] on img at bounding box center [200, 199] width 28 height 28
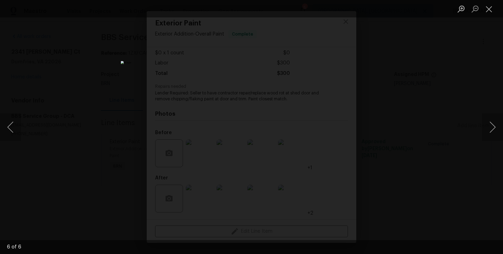
click at [101, 117] on div "Lightbox" at bounding box center [251, 127] width 503 height 254
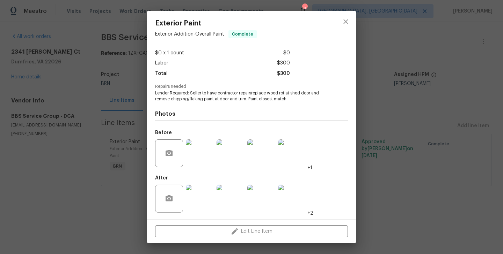
click at [110, 76] on div "Exterior Paint Exterior Addition - Overall Paint Complete Vendor BBS Service Gr…" at bounding box center [251, 127] width 503 height 254
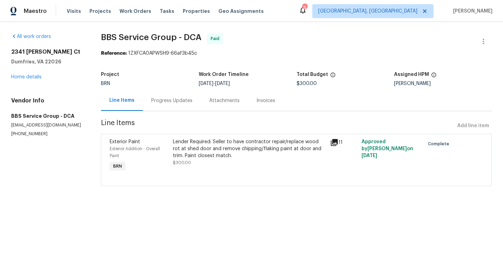
click at [176, 101] on div "Progress Updates" at bounding box center [171, 100] width 41 height 7
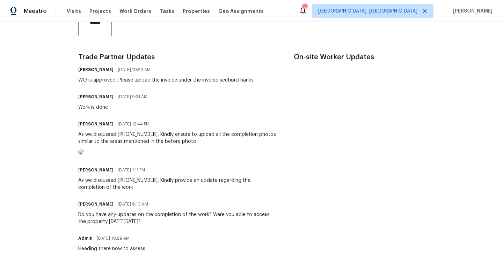
scroll to position [285, 0]
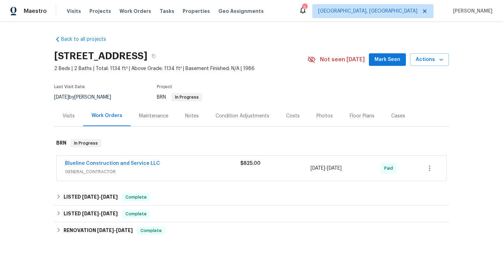
scroll to position [52, 0]
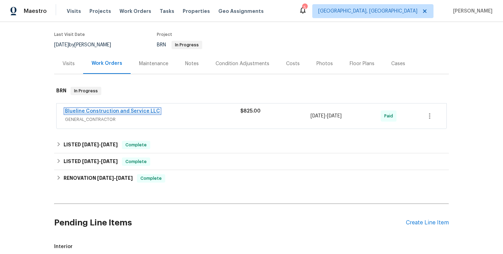
click at [126, 112] on link "Blueline Construction and Service LLC" at bounding box center [112, 111] width 95 height 5
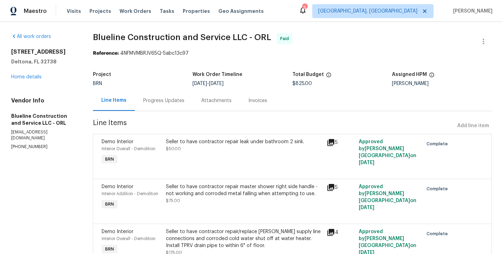
click at [164, 157] on div "Demo Interior Interior Overall - Demolition BRN" at bounding box center [131, 152] width 64 height 32
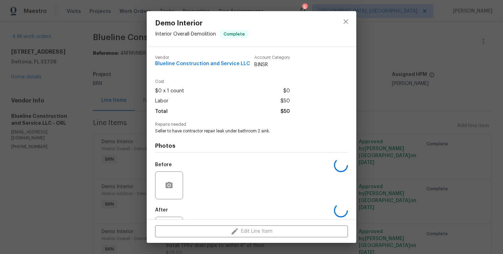
scroll to position [32, 0]
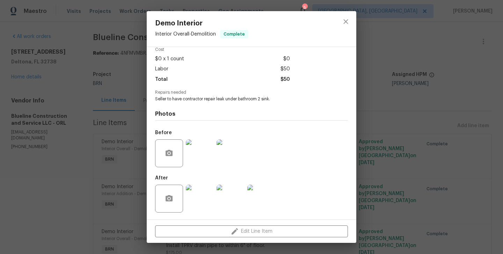
click at [195, 152] on img at bounding box center [200, 154] width 28 height 28
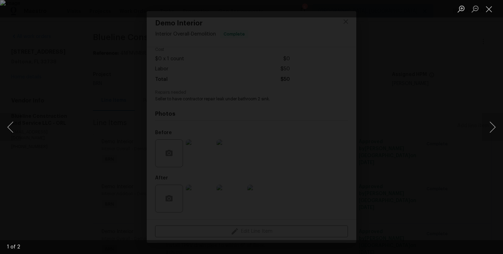
click at [50, 137] on div "Lightbox" at bounding box center [251, 127] width 503 height 254
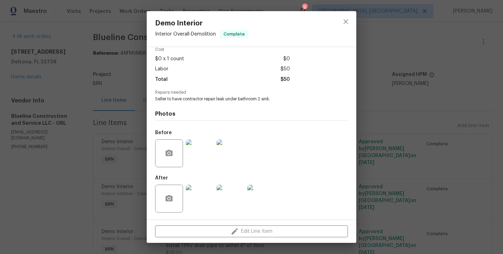
click at [224, 153] on img at bounding box center [230, 154] width 28 height 28
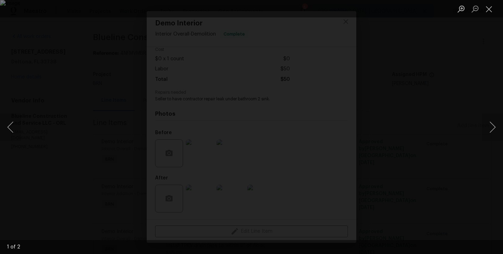
click at [36, 181] on div "Lightbox" at bounding box center [251, 127] width 503 height 254
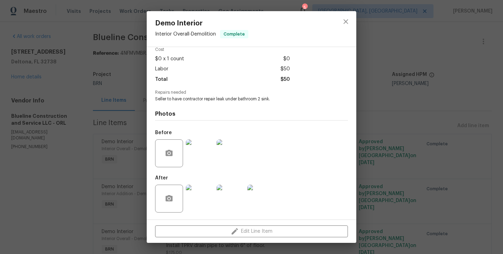
click at [196, 199] on img at bounding box center [200, 199] width 28 height 28
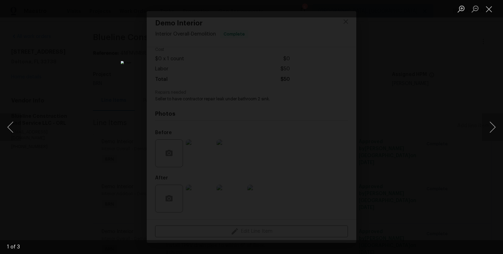
click at [142, 113] on div "Lightbox" at bounding box center [251, 127] width 503 height 254
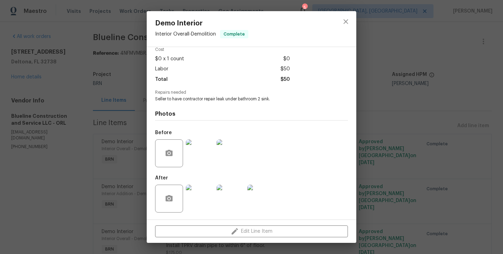
click at [125, 123] on div "Demo Interior Interior Overall - Demolition Complete Vendor Blueline Constructi…" at bounding box center [251, 127] width 503 height 254
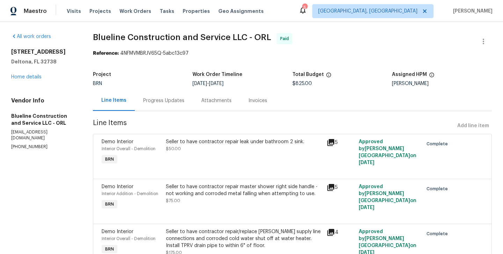
click at [164, 147] on div "Demo Interior Interior Overall - Demolition BRN" at bounding box center [131, 152] width 64 height 32
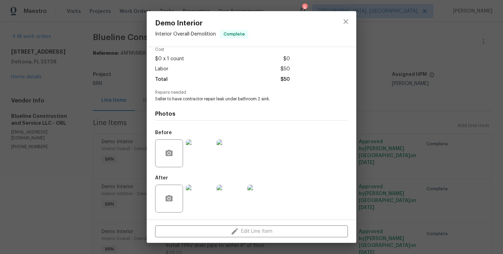
click at [198, 200] on img at bounding box center [200, 199] width 28 height 28
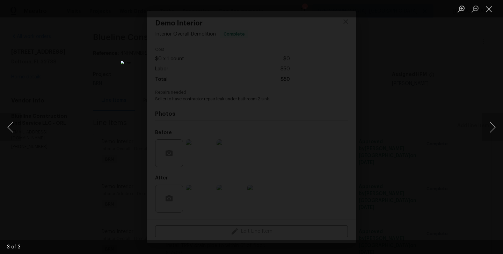
click at [96, 116] on div "Lightbox" at bounding box center [251, 127] width 503 height 254
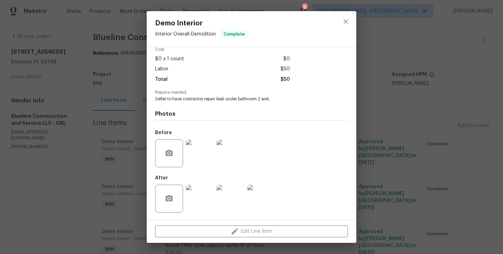
click at [205, 155] on img at bounding box center [200, 154] width 28 height 28
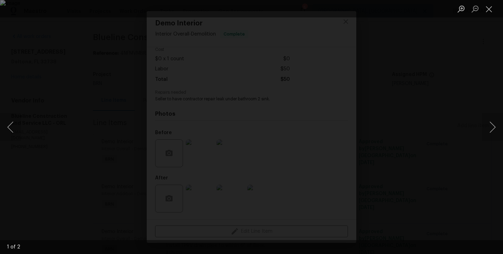
click at [53, 144] on div "Lightbox" at bounding box center [251, 127] width 503 height 254
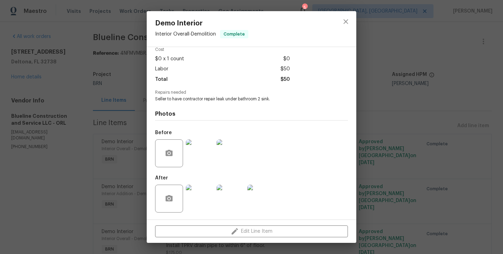
click at [201, 202] on img at bounding box center [200, 199] width 28 height 28
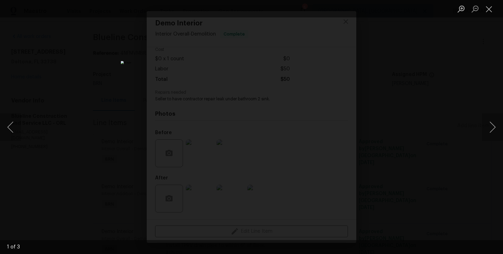
click at [92, 151] on div "Lightbox" at bounding box center [251, 127] width 503 height 254
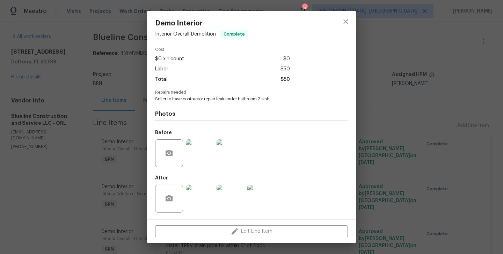
click at [89, 180] on div "Demo Interior Interior Overall - Demolition Complete Vendor Blueline Constructi…" at bounding box center [251, 127] width 503 height 254
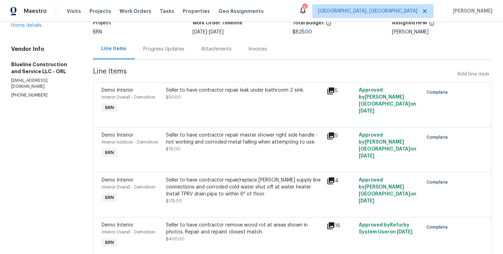
scroll to position [88, 0]
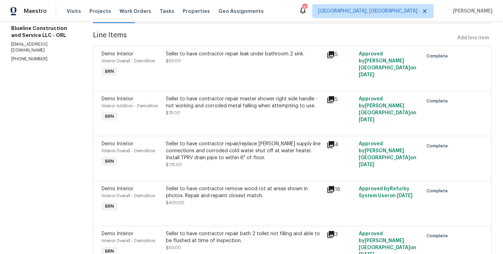
click at [174, 104] on div "Seller to have contractor repair master shower right side handle - not working …" at bounding box center [244, 103] width 156 height 14
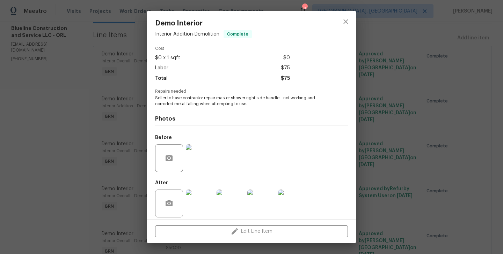
scroll to position [38, 0]
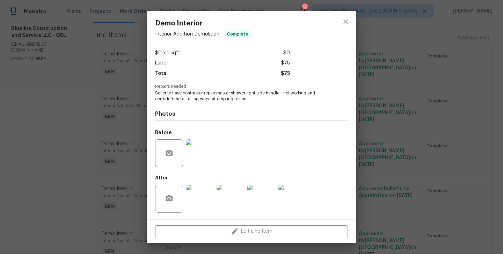
click at [200, 158] on img at bounding box center [200, 154] width 28 height 28
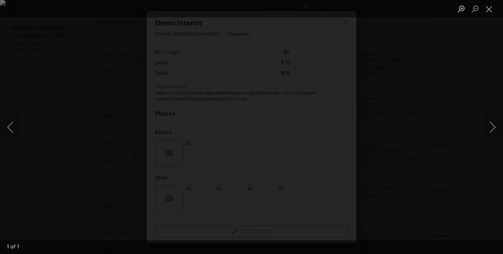
click at [59, 154] on div "Lightbox" at bounding box center [251, 127] width 503 height 254
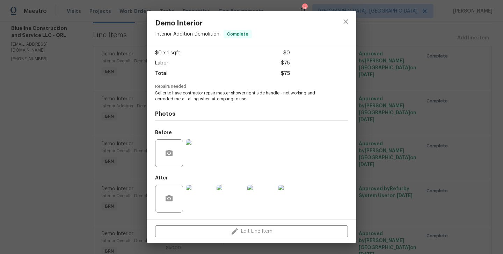
click at [206, 193] on img at bounding box center [200, 199] width 28 height 28
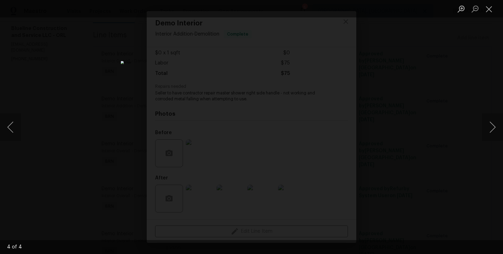
click at [80, 147] on div "Lightbox" at bounding box center [251, 127] width 503 height 254
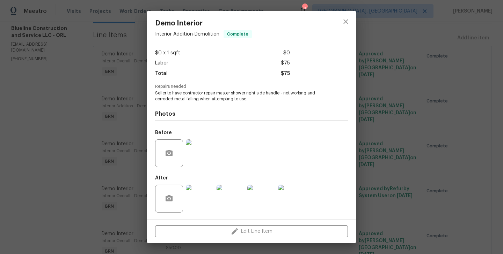
click at [91, 164] on div "Demo Interior Interior Addition - Demolition Complete Vendor Blueline Construct…" at bounding box center [251, 127] width 503 height 254
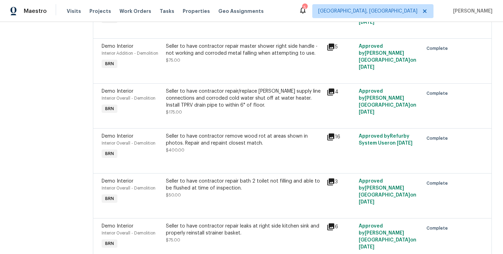
scroll to position [153, 0]
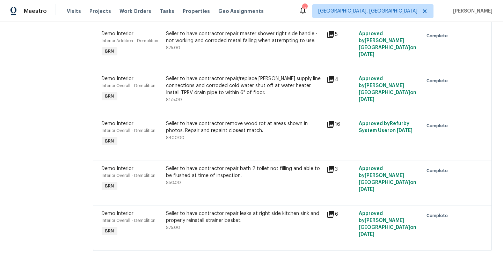
click at [154, 101] on div "Demo Interior Interior Overall - Demolition BRN" at bounding box center [131, 89] width 64 height 32
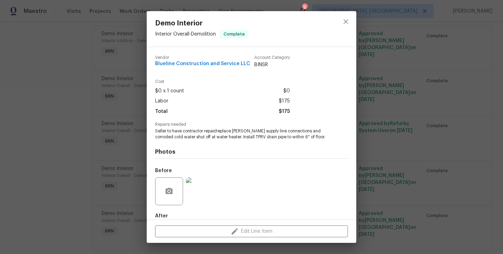
scroll to position [38, 0]
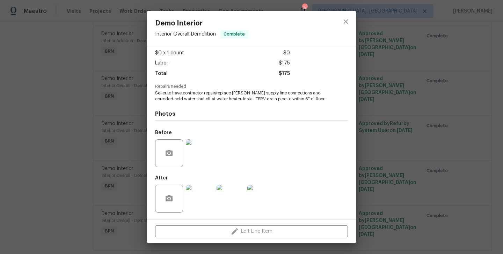
click at [195, 202] on img at bounding box center [200, 199] width 28 height 28
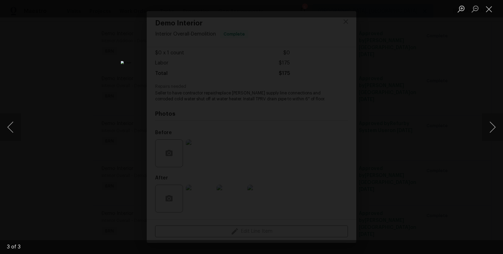
click at [68, 158] on div "Lightbox" at bounding box center [251, 127] width 503 height 254
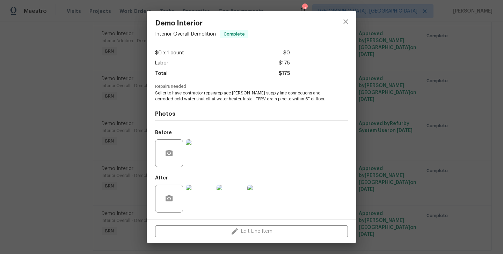
click at [77, 177] on div "Demo Interior Interior Overall - Demolition Complete Vendor Blueline Constructi…" at bounding box center [251, 127] width 503 height 254
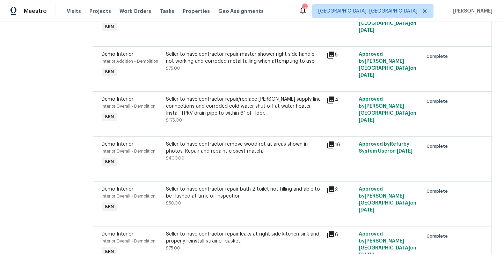
scroll to position [171, 0]
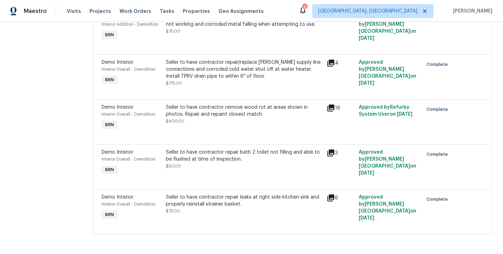
click at [155, 112] on span "Interior Overall - Demolition" at bounding box center [129, 114] width 54 height 4
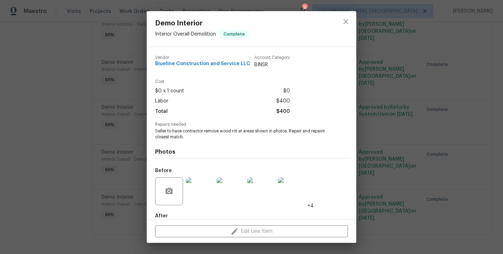
scroll to position [38, 0]
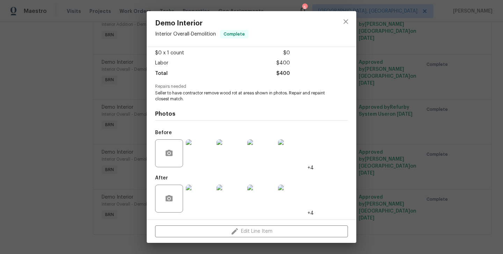
click at [199, 194] on img at bounding box center [200, 199] width 28 height 28
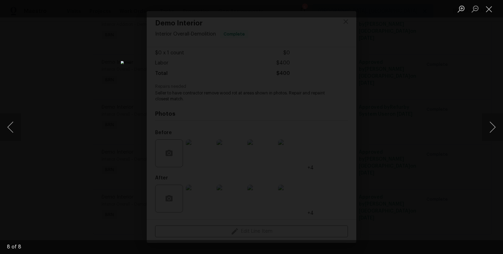
click at [112, 144] on div "Lightbox" at bounding box center [251, 127] width 503 height 254
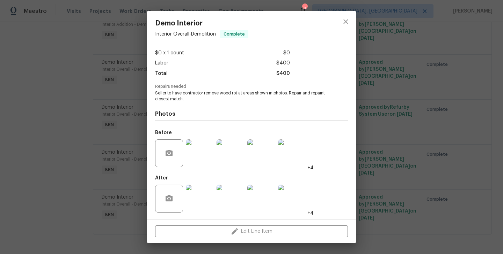
click at [121, 132] on div "Demo Interior Interior Overall - Demolition Complete Vendor Blueline Constructi…" at bounding box center [251, 127] width 503 height 254
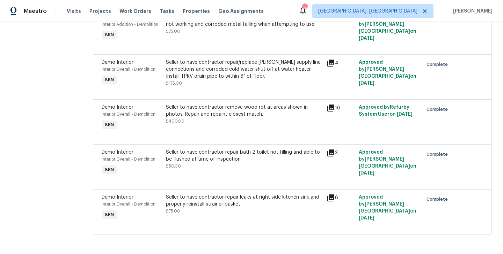
click at [164, 166] on div "Demo Interior Interior Overall - Demolition BRN" at bounding box center [131, 163] width 64 height 32
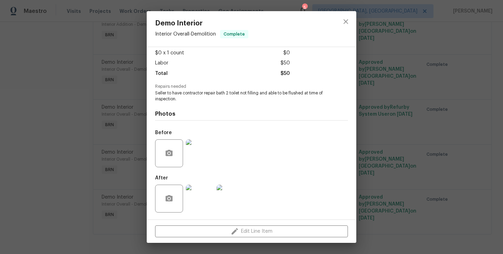
click at [188, 148] on img at bounding box center [200, 154] width 28 height 28
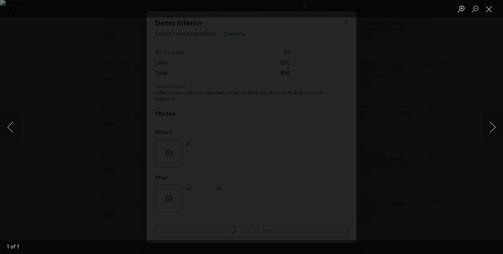
click at [54, 151] on div "Lightbox" at bounding box center [251, 127] width 503 height 254
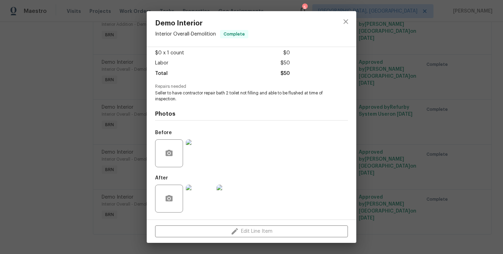
click at [203, 202] on img at bounding box center [200, 199] width 28 height 28
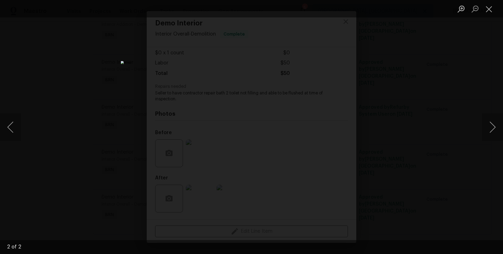
click at [125, 140] on div "Lightbox" at bounding box center [251, 127] width 503 height 254
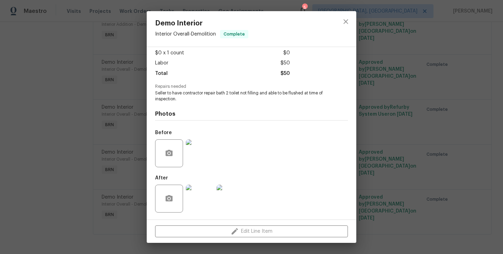
click at [127, 114] on div "Demo Interior Interior Overall - Demolition Complete Vendor Blueline Constructi…" at bounding box center [251, 127] width 503 height 254
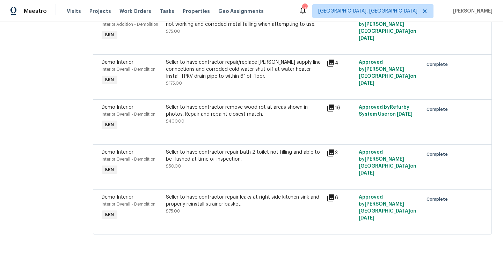
click at [169, 213] on div "Seller to have contractor repair leaks at right side kitchen sink and properly …" at bounding box center [244, 208] width 161 height 32
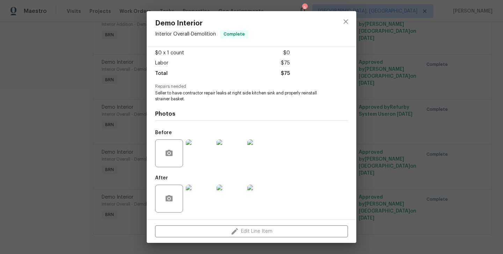
click at [201, 194] on img at bounding box center [200, 199] width 28 height 28
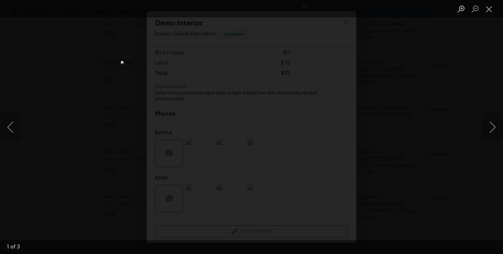
click at [113, 143] on div "Lightbox" at bounding box center [251, 127] width 503 height 254
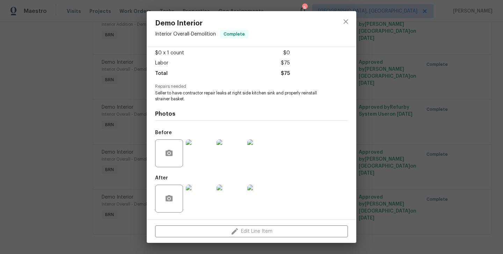
click at [111, 103] on div "Demo Interior Interior Overall - Demolition Complete Vendor Blueline Constructi…" at bounding box center [251, 127] width 503 height 254
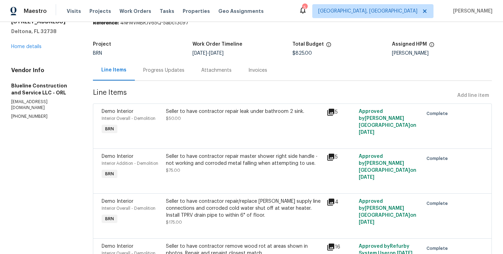
click at [152, 68] on div "Progress Updates" at bounding box center [163, 70] width 41 height 7
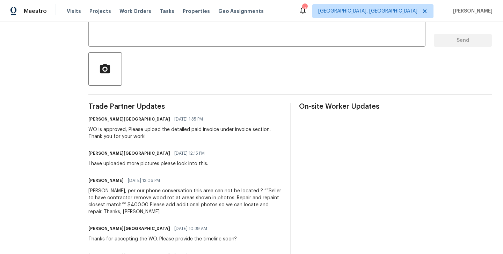
scroll to position [130, 0]
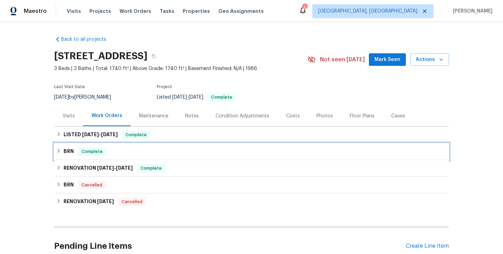
click at [117, 149] on div "BRN Complete" at bounding box center [251, 152] width 390 height 8
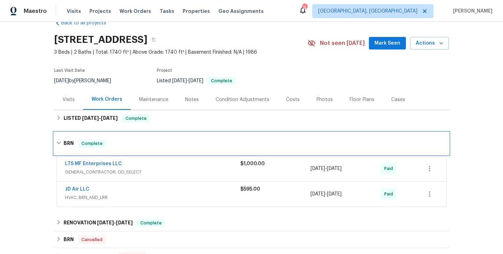
scroll to position [21, 0]
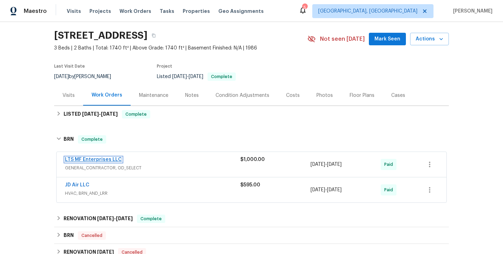
click at [97, 160] on link "LTS MF Enterprises LLC" at bounding box center [93, 159] width 57 height 5
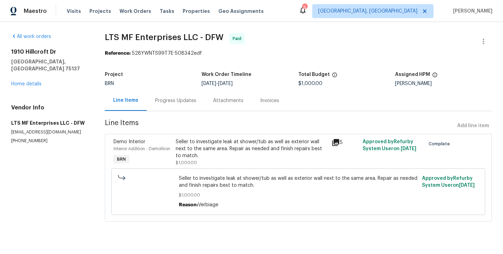
click at [174, 151] on div "Seller to investigate leak at shower/tub as well as exterior wall next to the s…" at bounding box center [251, 152] width 156 height 32
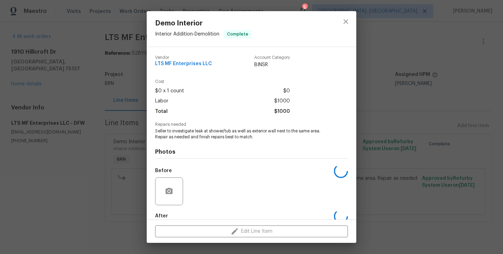
scroll to position [38, 0]
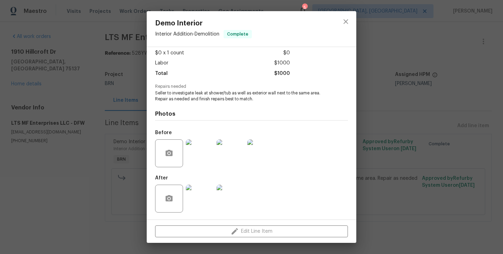
click at [202, 161] on img at bounding box center [200, 154] width 28 height 28
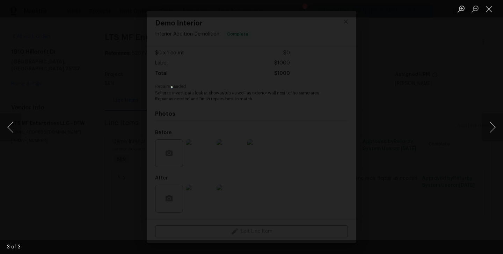
click at [128, 133] on div "Lightbox" at bounding box center [251, 127] width 503 height 254
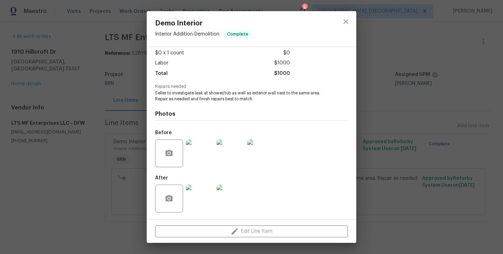
click at [100, 176] on div "Demo Interior Interior Addition - Demolition Complete Vendor LTS MF Enterprises…" at bounding box center [251, 127] width 503 height 254
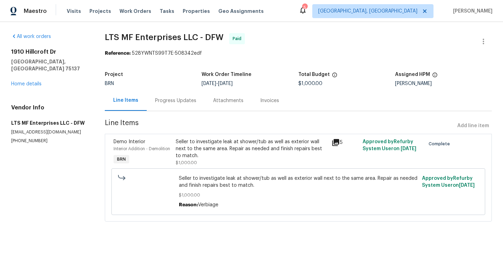
click at [168, 151] on span "Interior Addition - Demolition" at bounding box center [141, 149] width 57 height 4
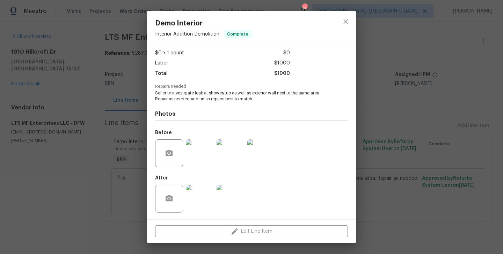
click at [200, 194] on img at bounding box center [200, 199] width 28 height 28
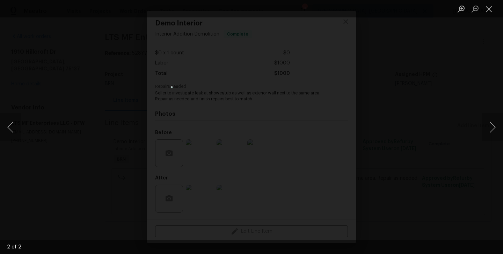
click at [105, 152] on div "Lightbox" at bounding box center [251, 127] width 503 height 254
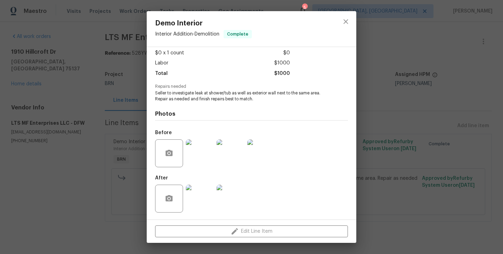
click at [105, 152] on div "Demo Interior Interior Addition - Demolition Complete Vendor LTS MF Enterprises…" at bounding box center [251, 127] width 503 height 254
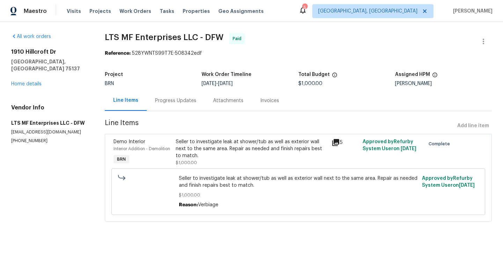
click at [175, 99] on div "Progress Updates" at bounding box center [175, 100] width 41 height 7
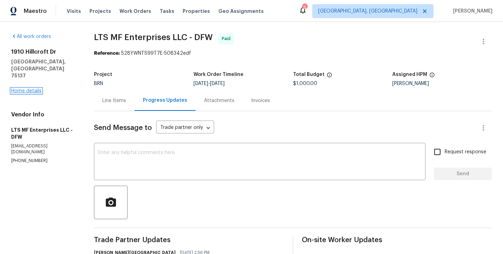
click at [33, 89] on link "Home details" at bounding box center [26, 91] width 30 height 5
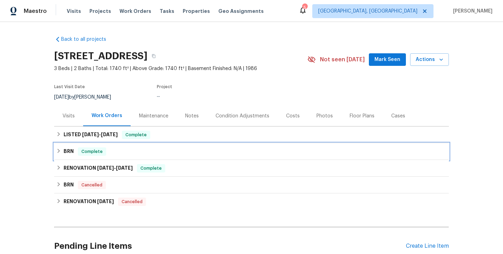
click at [98, 153] on span "Complete" at bounding box center [92, 151] width 27 height 7
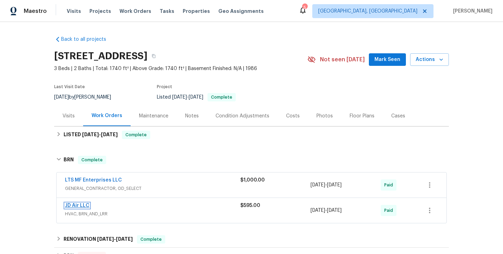
click at [79, 208] on link "JD Air LLC" at bounding box center [77, 205] width 24 height 5
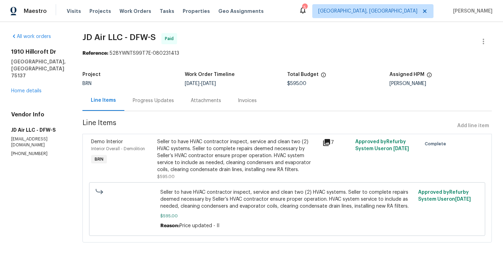
click at [141, 163] on div "Demo Interior Interior Overall - Demolition BRN" at bounding box center [122, 159] width 66 height 46
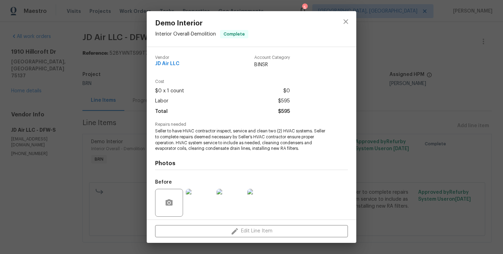
scroll to position [50, 0]
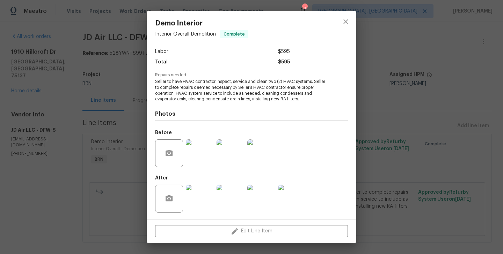
click at [208, 210] on img at bounding box center [200, 199] width 28 height 28
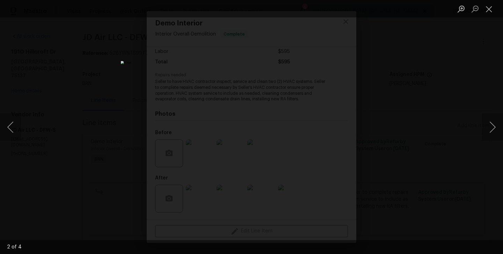
click at [97, 143] on div "Lightbox" at bounding box center [251, 127] width 503 height 254
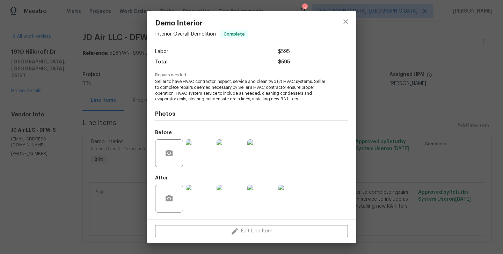
click at [99, 131] on div "Demo Interior Interior Overall - Demolition Complete Vendor JD Air LLC Account …" at bounding box center [251, 127] width 503 height 254
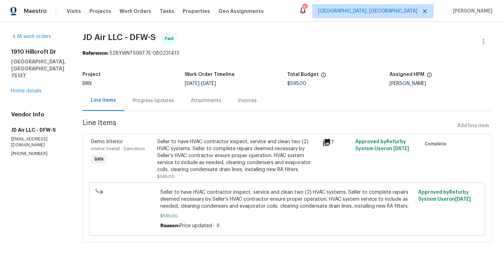
click at [144, 106] on div "Progress Updates" at bounding box center [153, 100] width 58 height 21
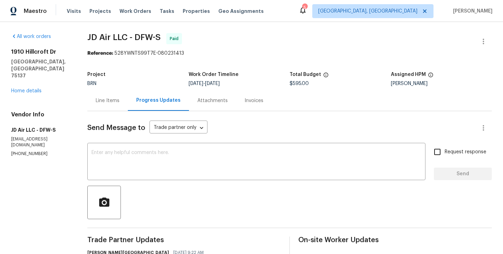
click at [108, 103] on div "Line Items" at bounding box center [108, 100] width 24 height 7
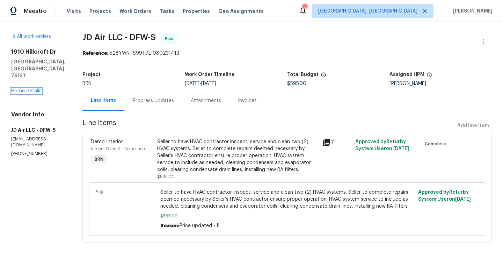
click at [32, 89] on link "Home details" at bounding box center [26, 91] width 30 height 5
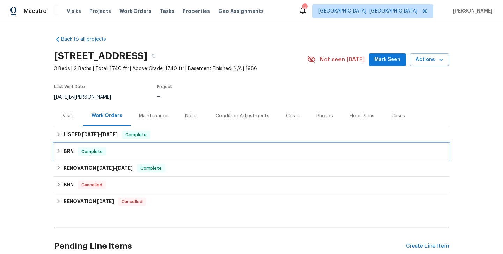
click at [129, 152] on div "BRN Complete" at bounding box center [251, 152] width 390 height 8
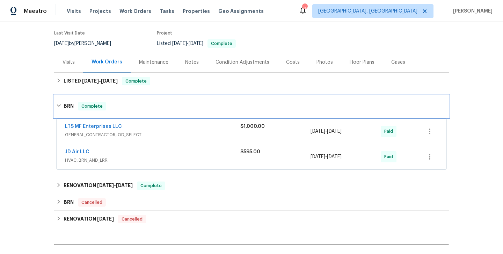
scroll to position [76, 0]
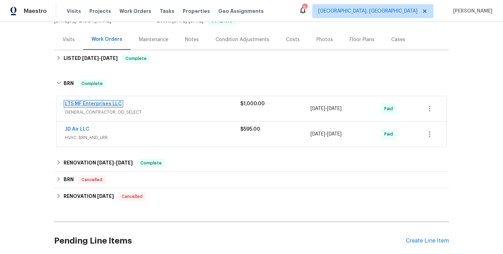
click at [115, 106] on link "LTS MF Enterprises LLC" at bounding box center [93, 104] width 57 height 5
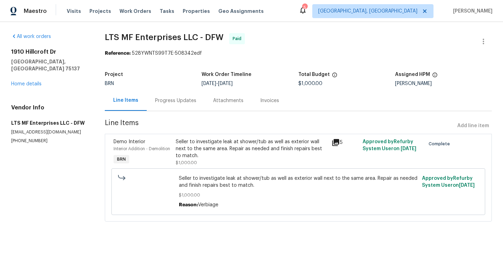
click at [167, 95] on div "Progress Updates" at bounding box center [176, 100] width 58 height 21
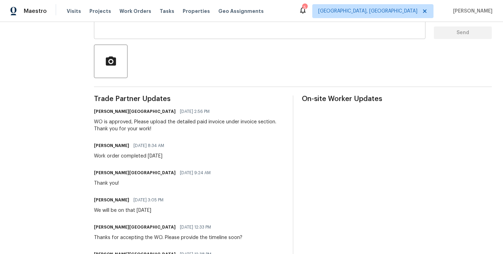
scroll to position [143, 0]
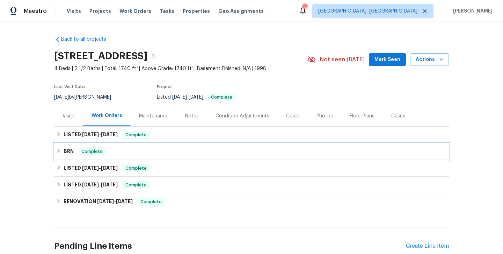
click at [153, 153] on div "BRN Complete" at bounding box center [251, 152] width 390 height 8
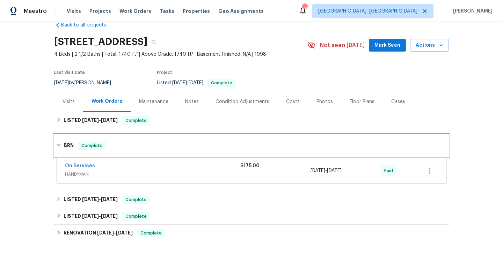
scroll to position [29, 0]
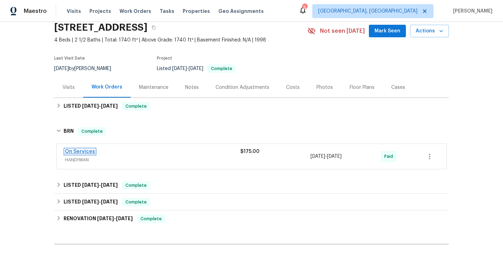
click at [88, 151] on link "On Services" at bounding box center [80, 151] width 30 height 5
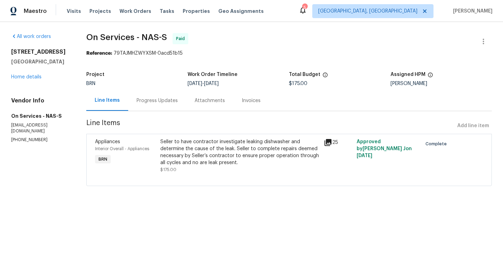
click at [160, 148] on div "Seller to have contractor investigate leaking dishwasher and determine the caus…" at bounding box center [239, 155] width 163 height 39
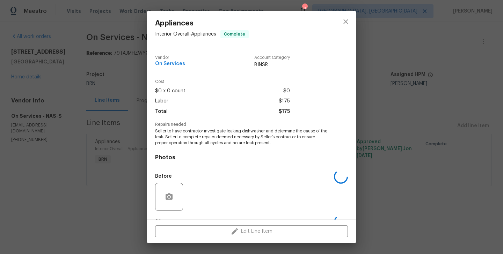
scroll to position [44, 0]
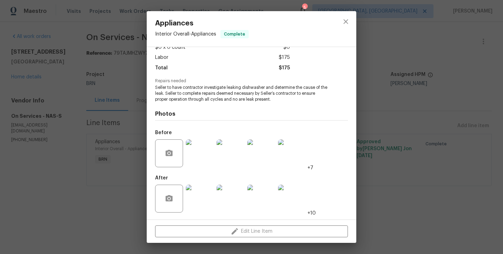
click at [198, 148] on img at bounding box center [200, 154] width 28 height 28
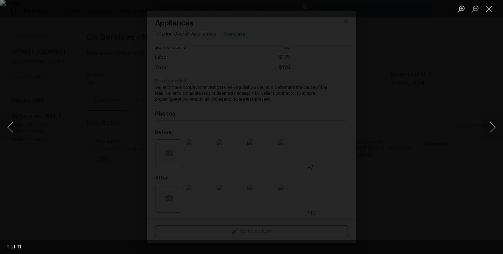
click at [100, 160] on div "Lightbox" at bounding box center [251, 127] width 503 height 254
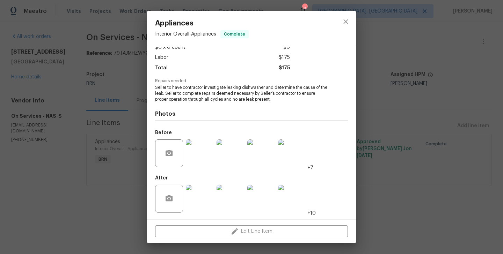
click at [190, 157] on img at bounding box center [200, 154] width 28 height 28
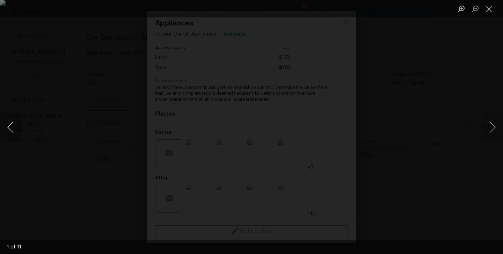
click at [12, 126] on button "Previous image" at bounding box center [10, 127] width 21 height 28
click at [81, 110] on div "Lightbox" at bounding box center [251, 127] width 503 height 254
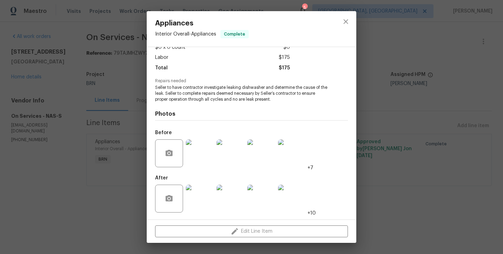
click at [197, 201] on img at bounding box center [200, 199] width 28 height 28
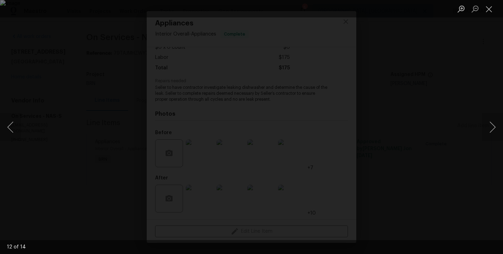
click at [100, 123] on div "Lightbox" at bounding box center [251, 127] width 503 height 254
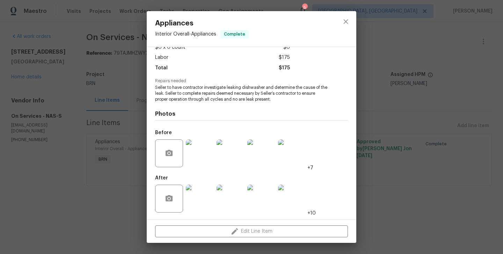
click at [96, 144] on div "Appliances Interior Overall - Appliances Complete Vendor On Services Account Ca…" at bounding box center [251, 127] width 503 height 254
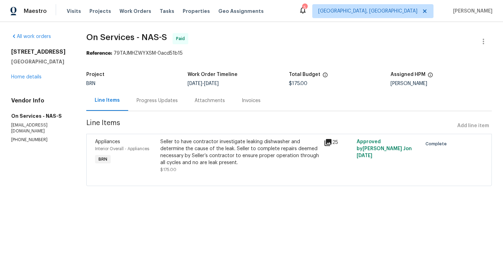
click at [168, 103] on div "Progress Updates" at bounding box center [156, 100] width 41 height 7
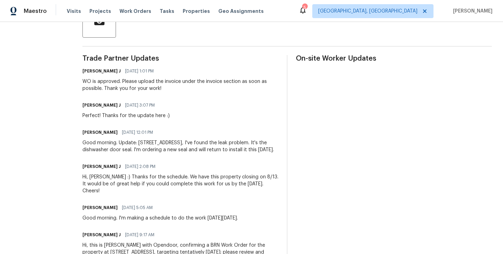
scroll to position [180, 0]
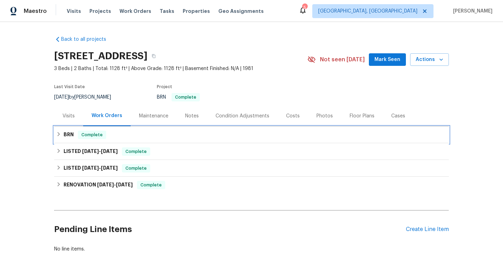
click at [138, 137] on div "BRN Complete" at bounding box center [251, 135] width 390 height 8
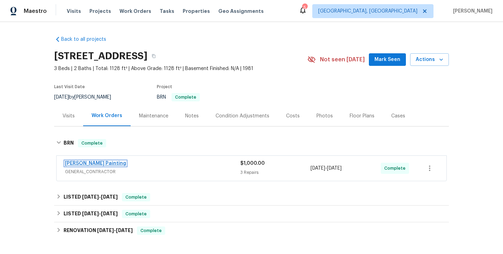
click at [86, 163] on link "[PERSON_NAME] Painting" at bounding box center [95, 163] width 61 height 5
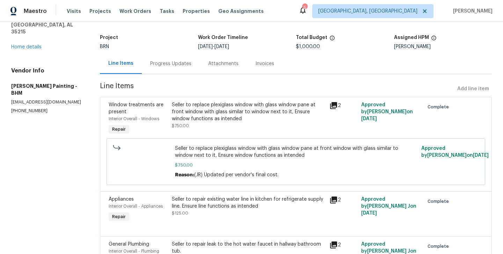
scroll to position [30, 0]
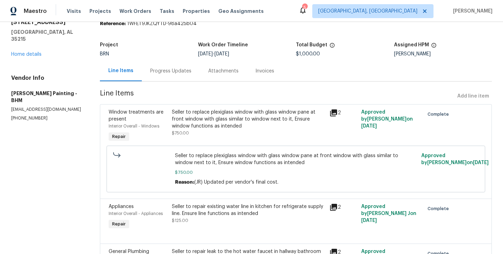
click at [182, 72] on div "Progress Updates" at bounding box center [170, 71] width 41 height 7
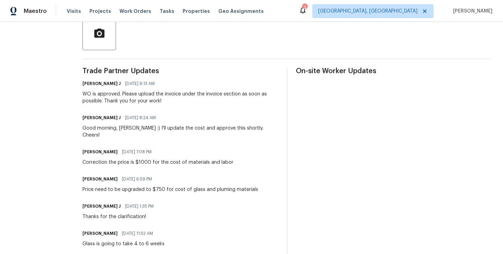
scroll to position [169, 0]
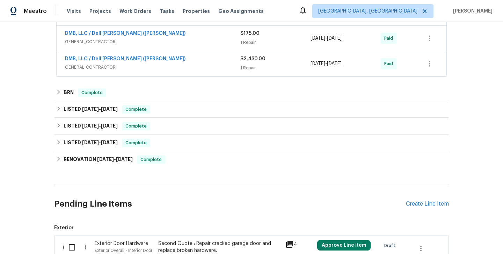
scroll to position [161, 0]
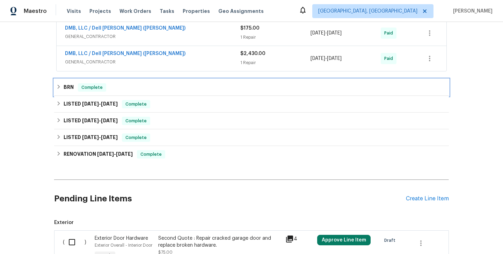
click at [119, 88] on div "BRN Complete" at bounding box center [251, 87] width 390 height 8
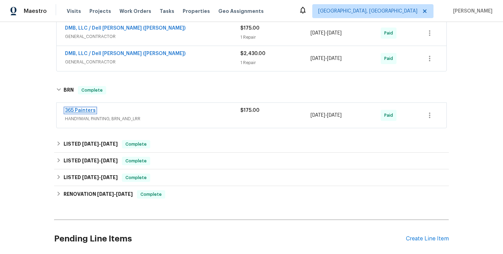
click at [81, 109] on link "365 Painters" at bounding box center [80, 110] width 31 height 5
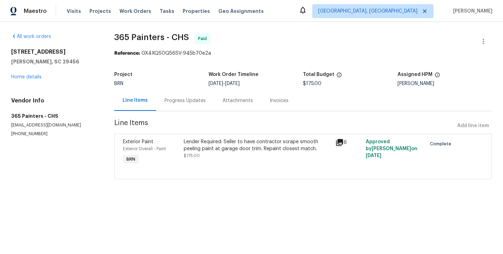
click at [179, 108] on div "Progress Updates" at bounding box center [185, 100] width 58 height 21
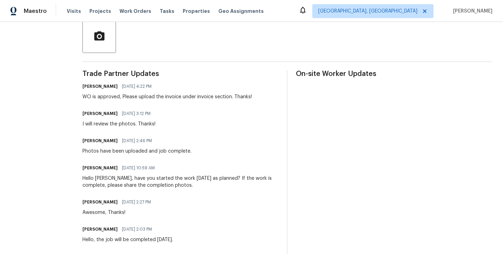
scroll to position [161, 0]
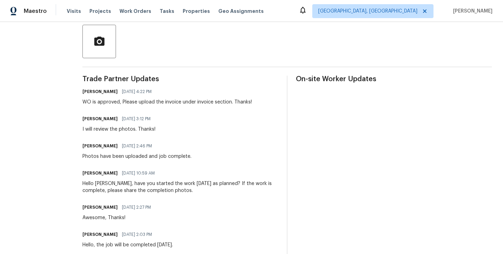
click at [212, 58] on div "Send Message to Trade partner only Trade partner only ​ x ​ Request response Se…" at bounding box center [286, 165] width 409 height 431
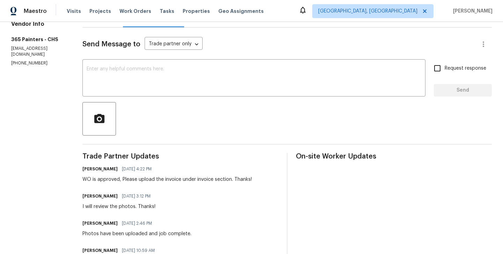
scroll to position [0, 0]
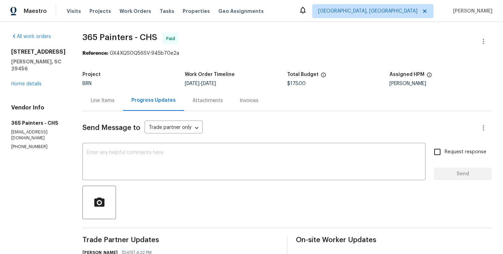
click at [101, 98] on div "Line Items" at bounding box center [103, 100] width 24 height 7
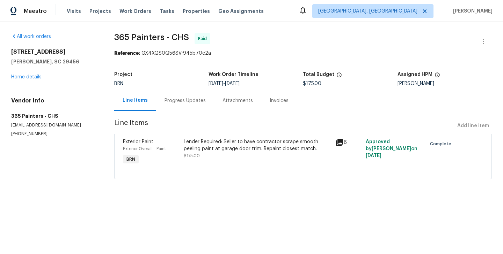
click at [176, 141] on div "Exterior Paint" at bounding box center [151, 142] width 57 height 7
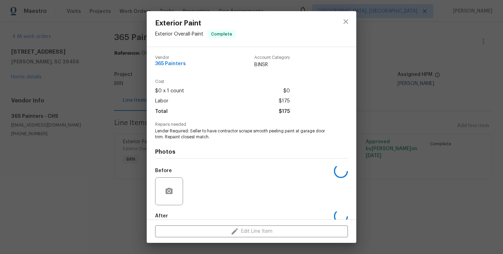
scroll to position [38, 0]
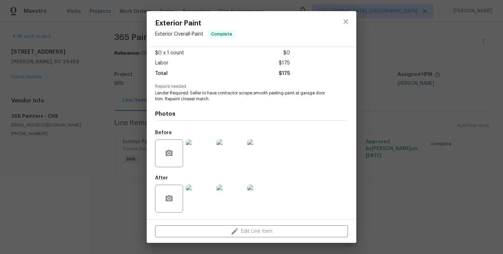
click at [259, 158] on img at bounding box center [261, 154] width 28 height 28
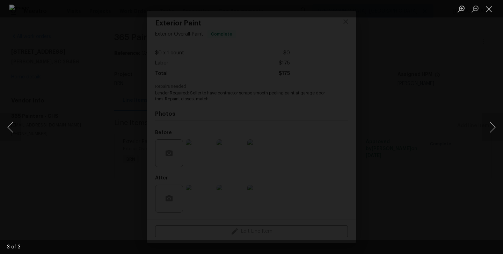
click at [52, 155] on div "Lightbox" at bounding box center [251, 127] width 503 height 254
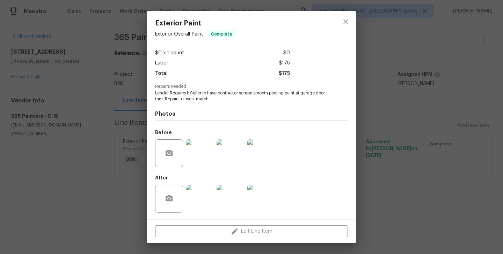
click at [197, 195] on img at bounding box center [200, 199] width 28 height 28
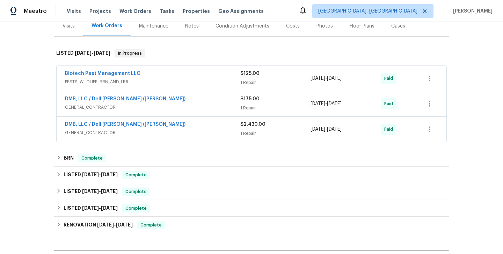
scroll to position [108, 0]
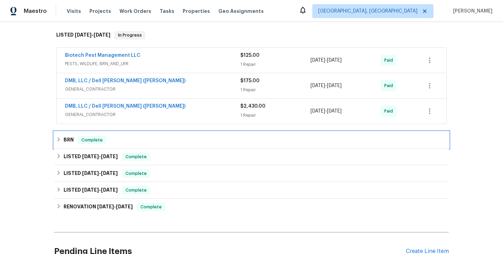
click at [107, 143] on div "BRN Complete" at bounding box center [251, 140] width 390 height 8
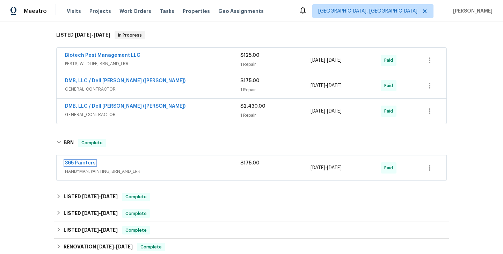
click at [84, 162] on link "365 Painters" at bounding box center [80, 163] width 31 height 5
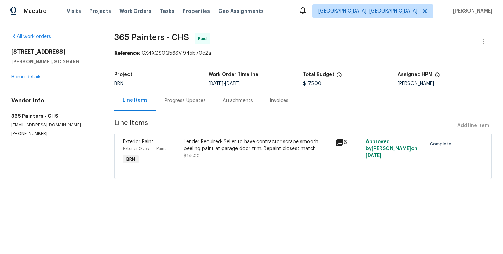
click at [180, 104] on div "Progress Updates" at bounding box center [185, 100] width 58 height 21
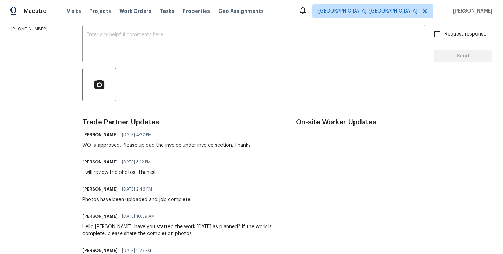
scroll to position [117, 0]
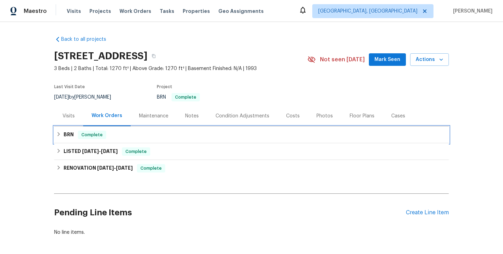
click at [157, 132] on div "BRN Complete" at bounding box center [251, 135] width 390 height 8
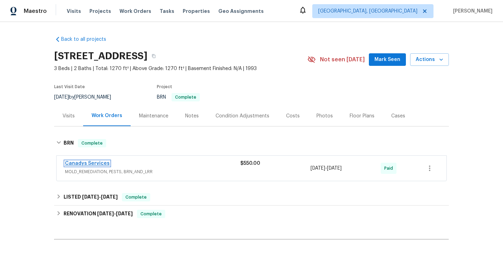
click at [79, 163] on link "Canadys Services" at bounding box center [87, 163] width 45 height 5
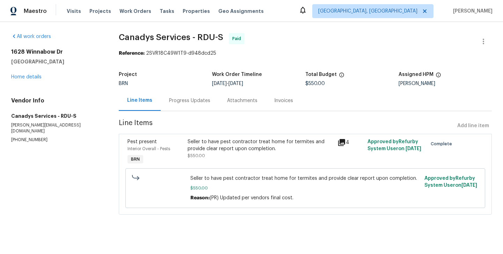
click at [188, 142] on div "Seller to have pest contractor treat home for termites and provide clear report…" at bounding box center [260, 146] width 146 height 14
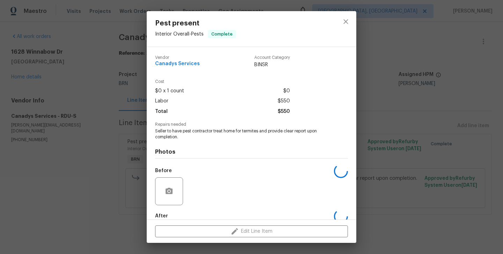
scroll to position [38, 0]
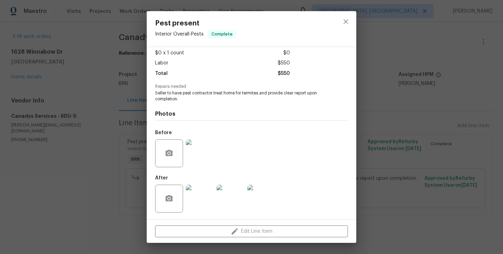
click at [204, 156] on img at bounding box center [200, 154] width 28 height 28
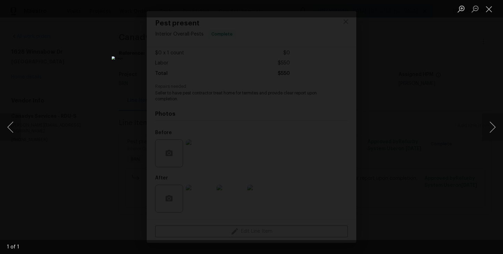
click at [121, 135] on div "Lightbox" at bounding box center [251, 127] width 503 height 254
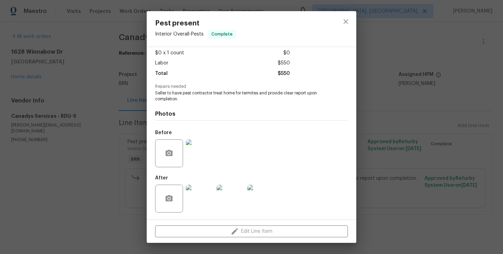
click at [111, 177] on div "Pest present Interior Overall - Pests Complete Vendor Canadys Services Account …" at bounding box center [251, 127] width 503 height 254
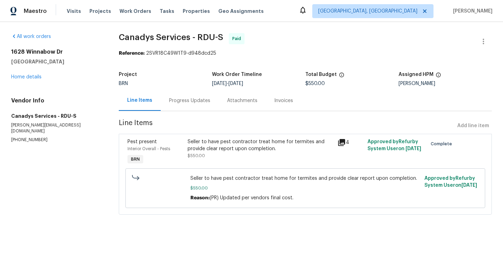
click at [185, 99] on div "Progress Updates" at bounding box center [189, 100] width 41 height 7
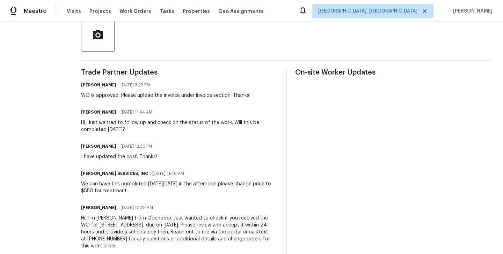
scroll to position [183, 0]
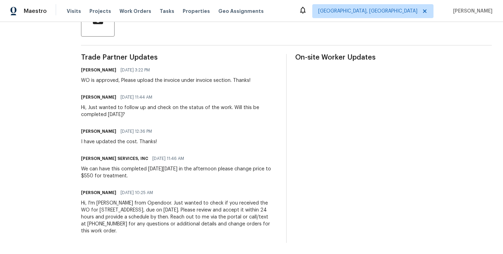
click at [286, 82] on div "Trade Partner Updates [PERSON_NAME] R [DATE] 3:22 PM WO is approved, Please upl…" at bounding box center [286, 148] width 410 height 189
click at [252, 63] on div "Trade Partner Updates [PERSON_NAME] R [DATE] 3:22 PM WO is approved, Please upl…" at bounding box center [179, 148] width 196 height 189
